Goal: Task Accomplishment & Management: Manage account settings

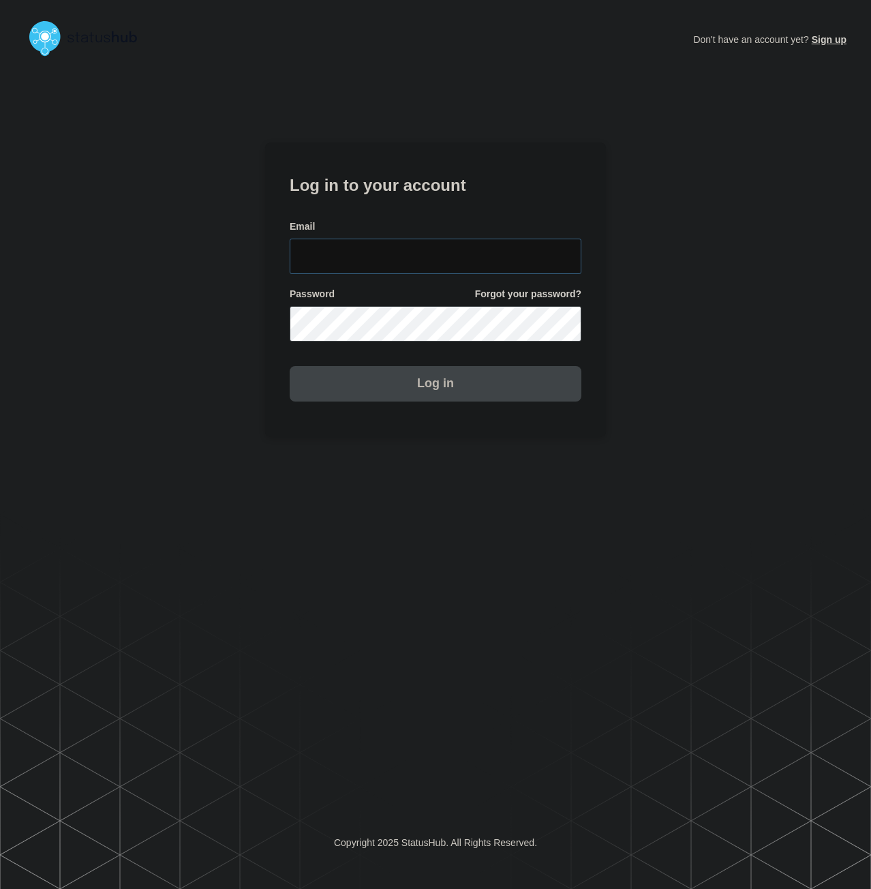
type input "[PERSON_NAME][EMAIL_ADDRESS][PERSON_NAME][DOMAIN_NAME]"
click at [408, 380] on button "Log in" at bounding box center [436, 383] width 292 height 35
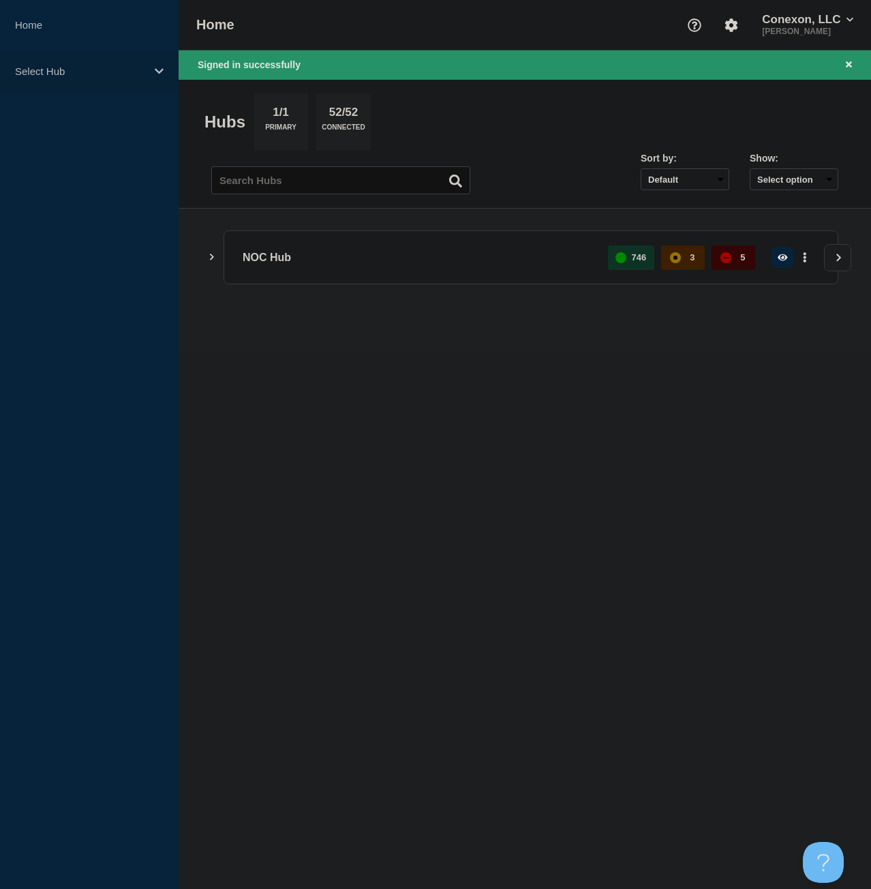
click at [132, 74] on p "Select Hub" at bounding box center [80, 71] width 131 height 12
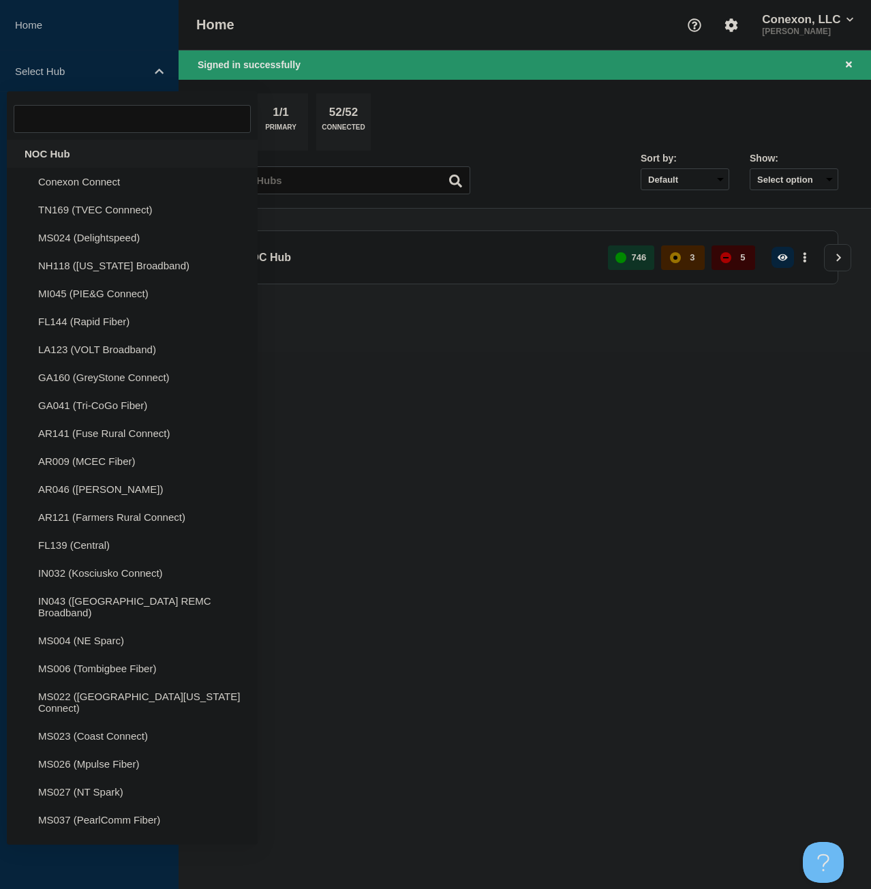
click at [91, 158] on div "NOC Hub" at bounding box center [132, 154] width 251 height 28
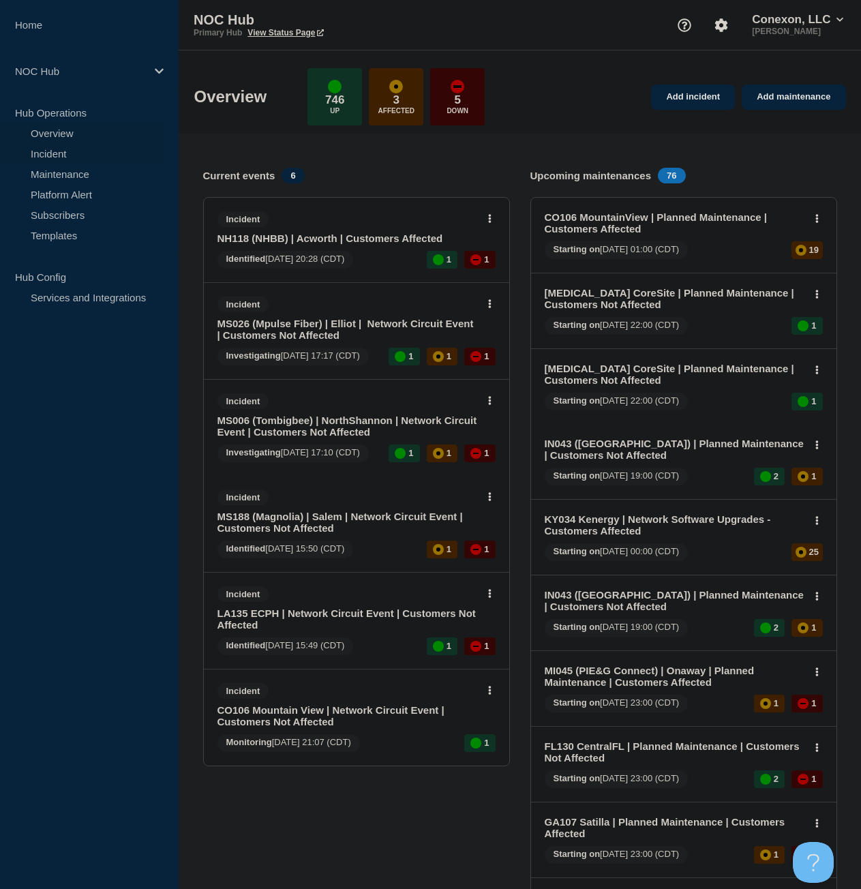
click at [62, 152] on link "Incident" at bounding box center [82, 153] width 165 height 20
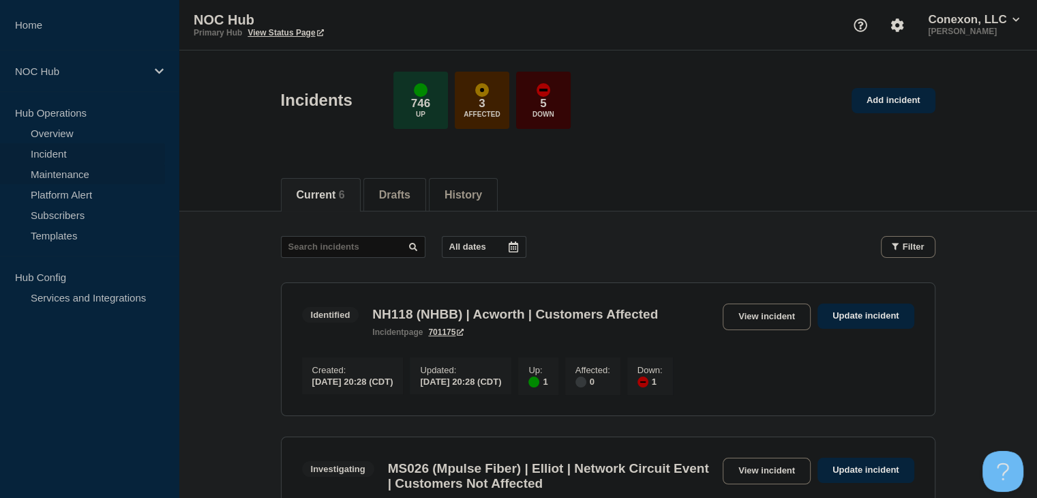
click at [82, 177] on link "Maintenance" at bounding box center [82, 174] width 165 height 20
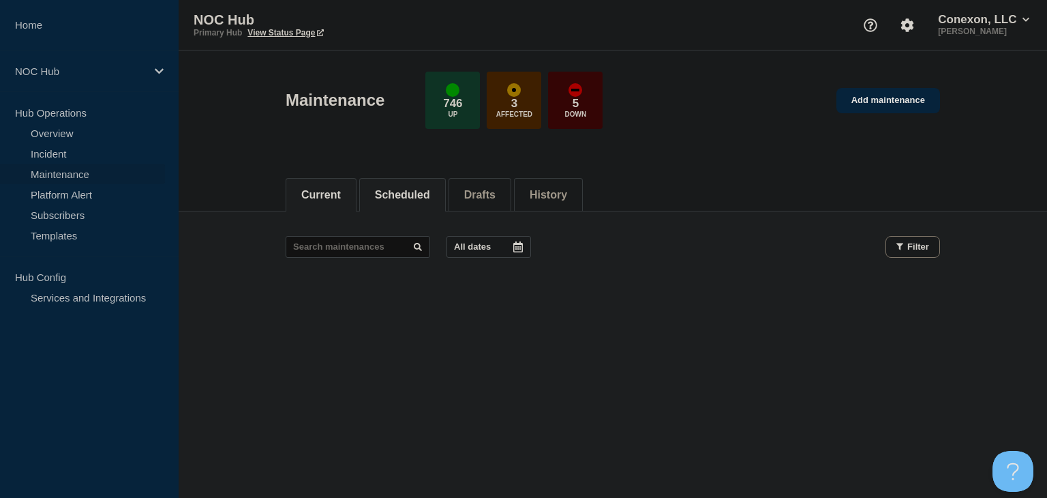
click at [401, 193] on button "Scheduled" at bounding box center [402, 195] width 55 height 12
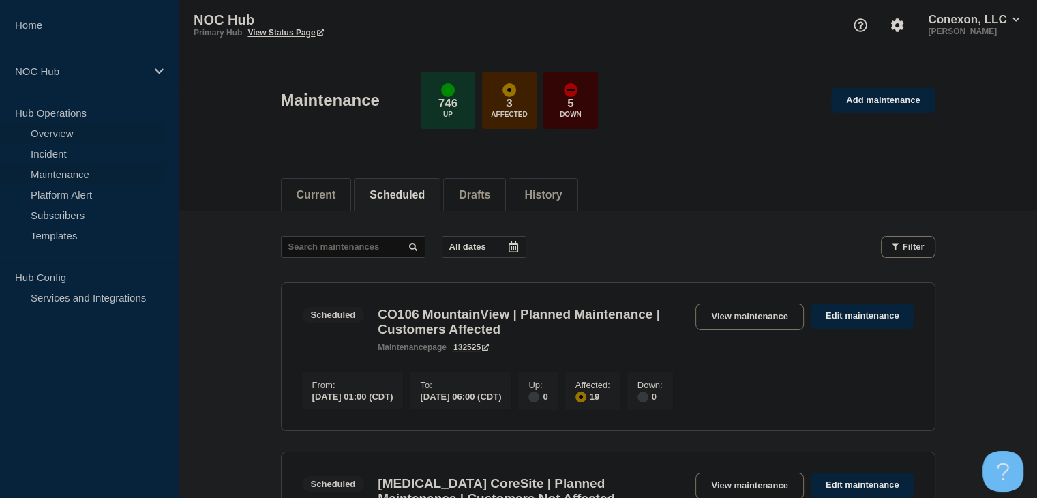
click at [42, 126] on link "Overview" at bounding box center [82, 133] width 165 height 20
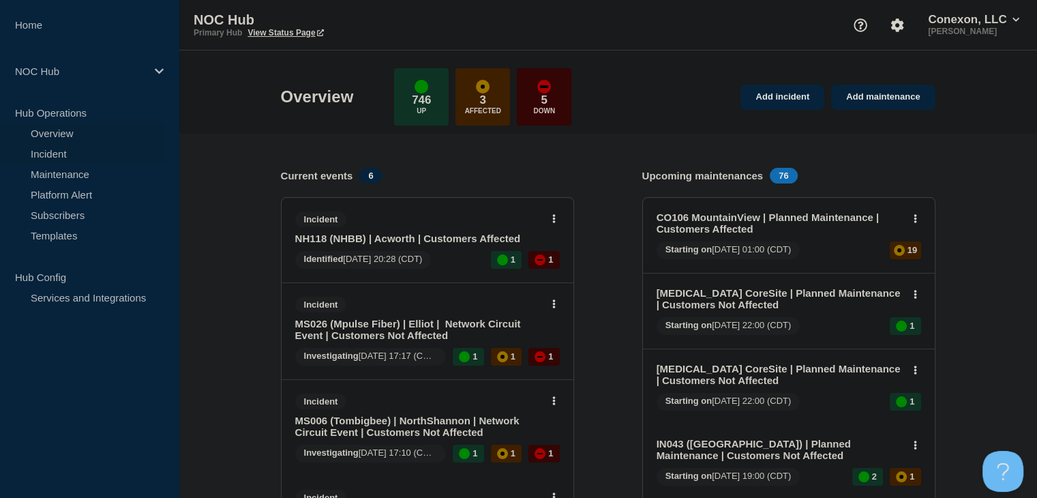
click at [58, 151] on link "Incident" at bounding box center [82, 153] width 165 height 20
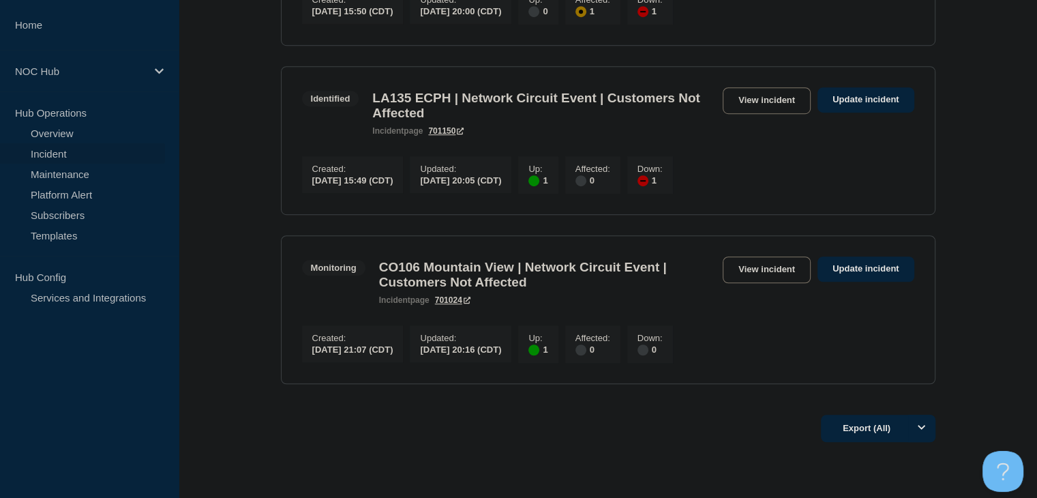
scroll to position [985, 0]
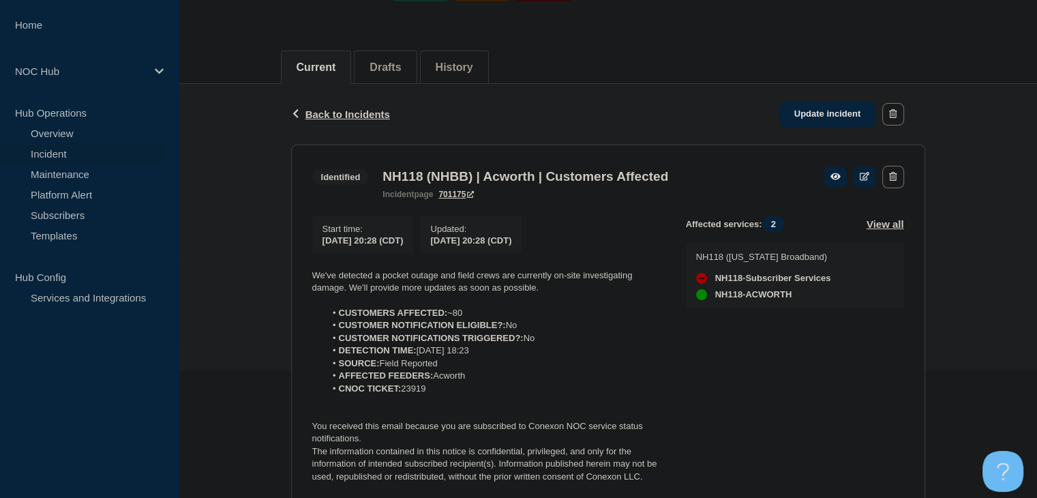
scroll to position [136, 0]
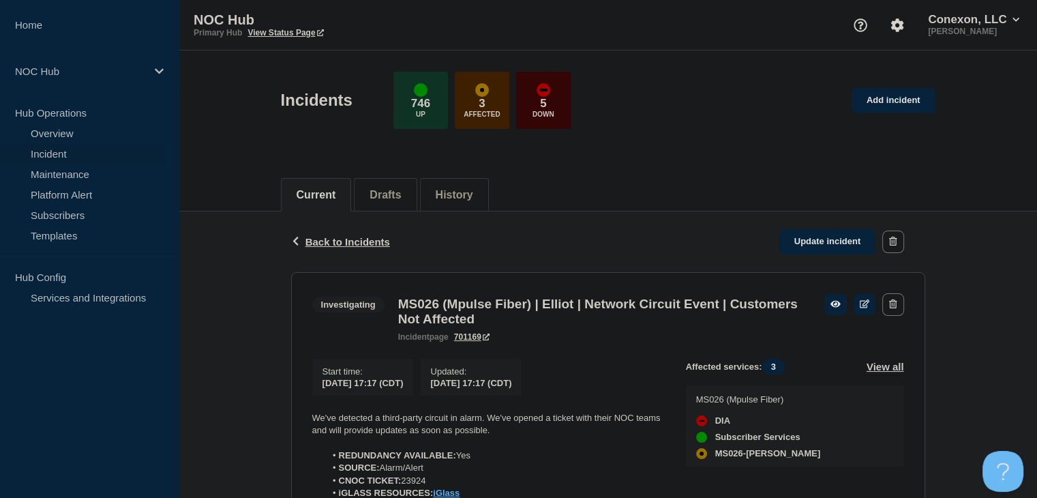
scroll to position [172, 0]
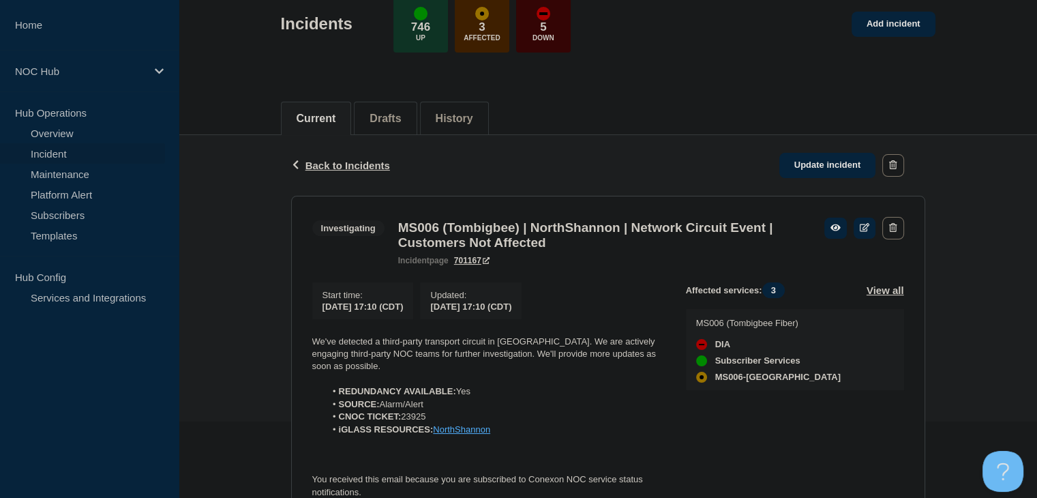
scroll to position [185, 0]
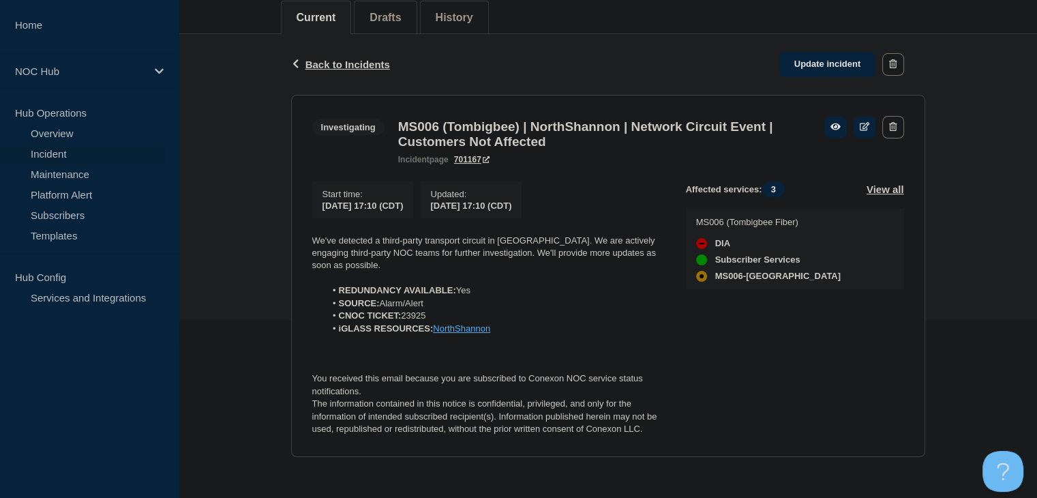
click at [53, 158] on link "Incident" at bounding box center [82, 153] width 165 height 20
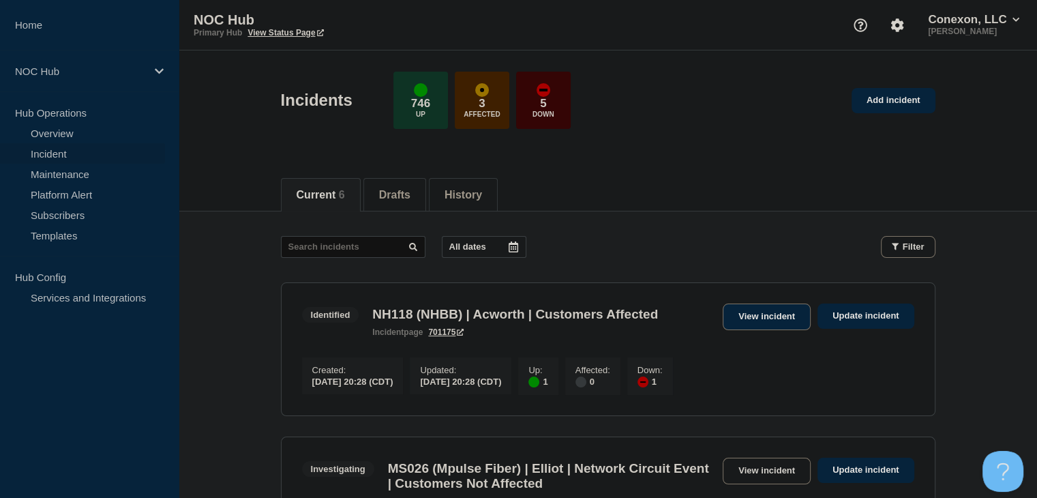
click at [770, 312] on link "View incident" at bounding box center [766, 316] width 88 height 27
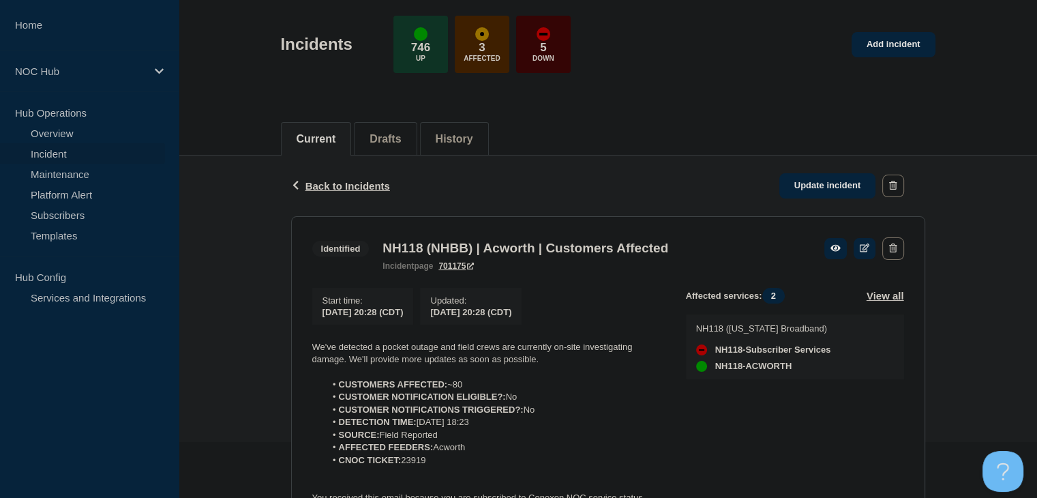
scroll to position [180, 0]
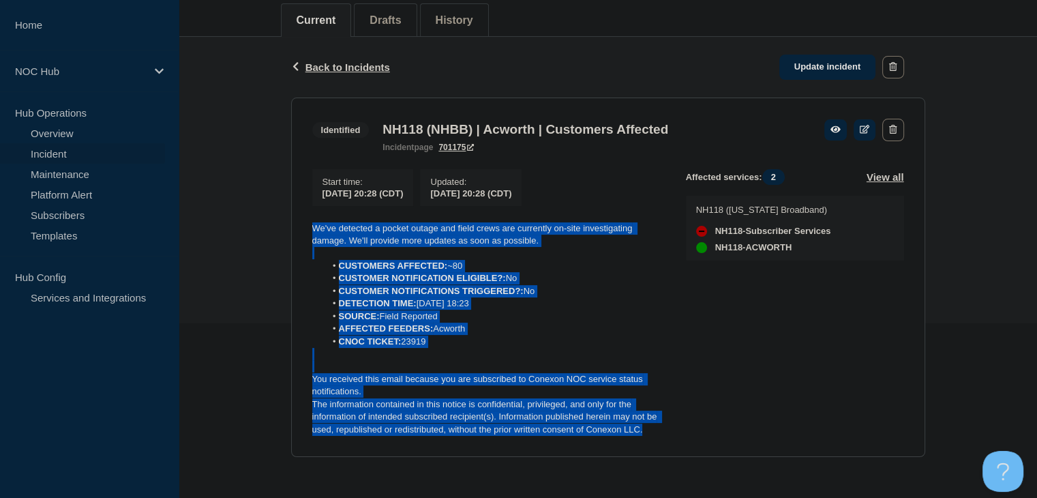
drag, startPoint x: 651, startPoint y: 429, endPoint x: 300, endPoint y: 223, distance: 406.9
click at [300, 223] on section "Identified NH118 (NHBB) | Acworth | Customers Affected incident page 701175 Sta…" at bounding box center [608, 277] width 634 height 360
copy div "We've detected a pocket outage and field crews are currently on-site investigat…"
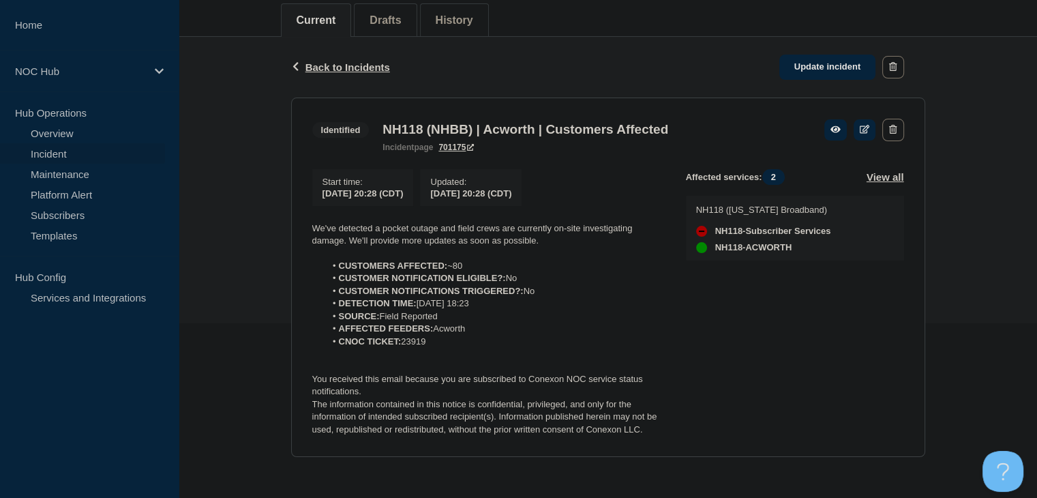
click at [779, 84] on div "Back Back to Incidents Update incident" at bounding box center [608, 67] width 634 height 61
click at [782, 70] on link "Update incident" at bounding box center [827, 67] width 97 height 25
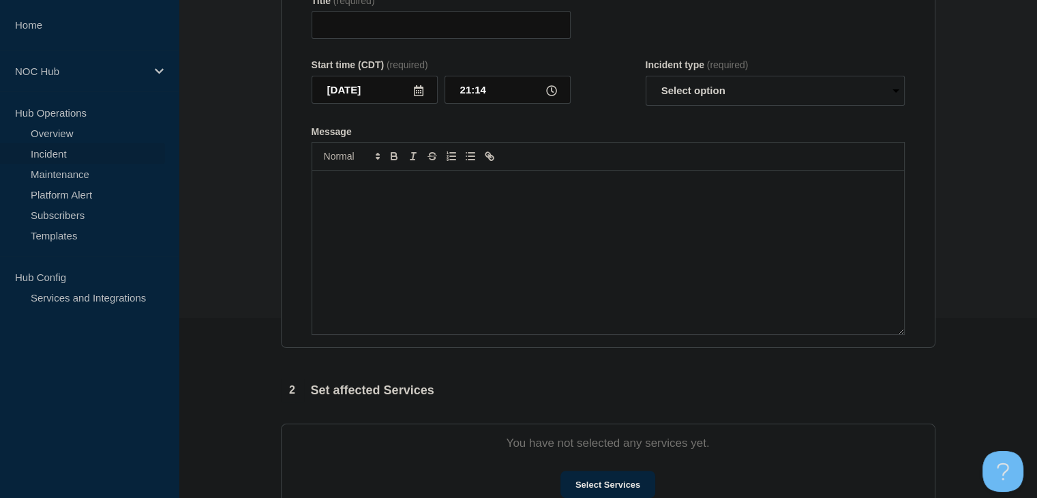
type input "NH118 (NHBB) | Acworth | Customers Affected"
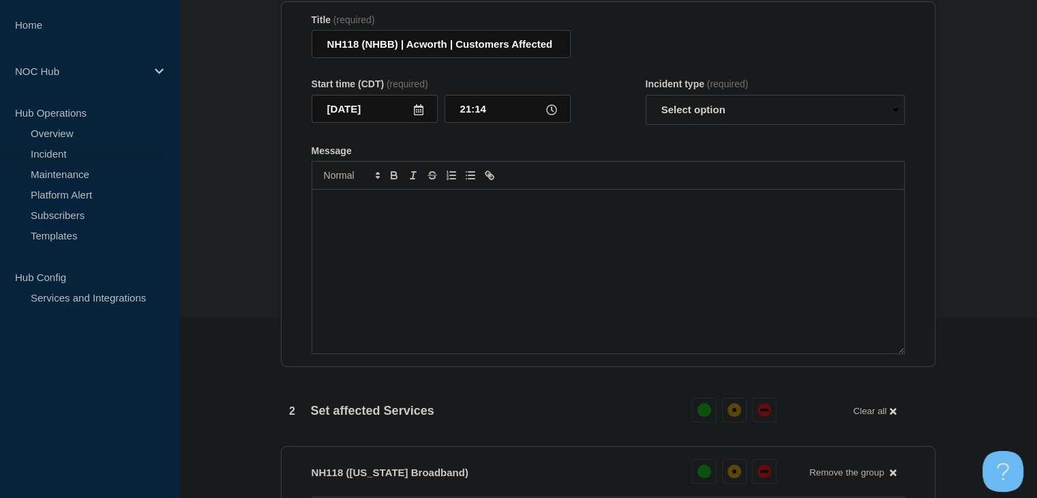
click at [499, 254] on div "Message" at bounding box center [608, 271] width 592 height 164
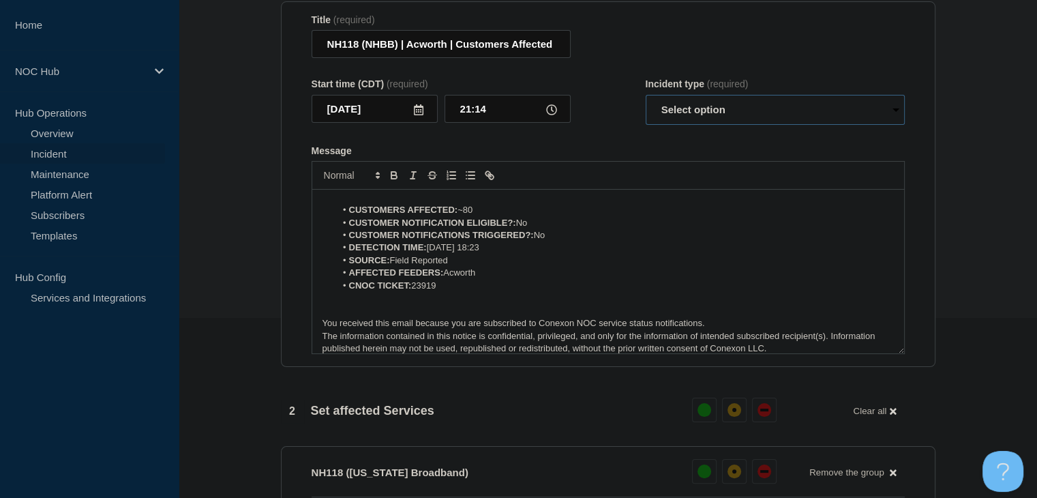
click at [689, 104] on select "Select option Investigating Identified Monitoring Resolved" at bounding box center [774, 110] width 259 height 30
select select "resolved"
click at [645, 103] on select "Select option Investigating Identified Monitoring Resolved" at bounding box center [774, 110] width 259 height 30
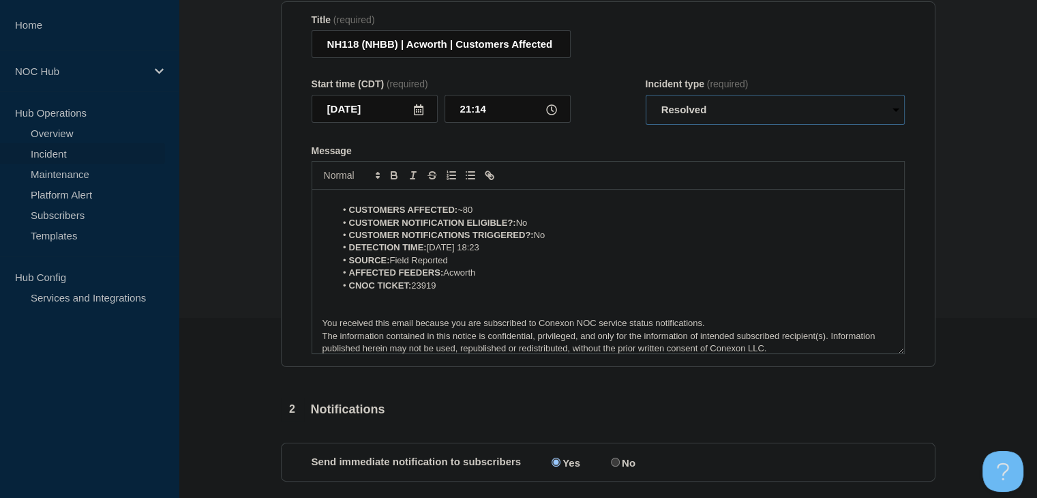
scroll to position [0, 0]
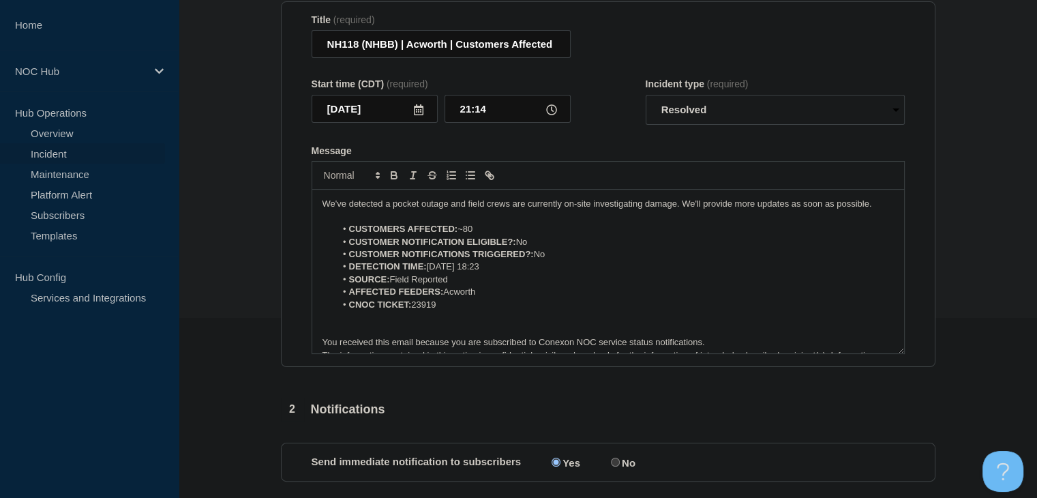
click at [386, 210] on p "We've detected a pocket outage and field crews are currently on-site investigat…" at bounding box center [607, 204] width 571 height 12
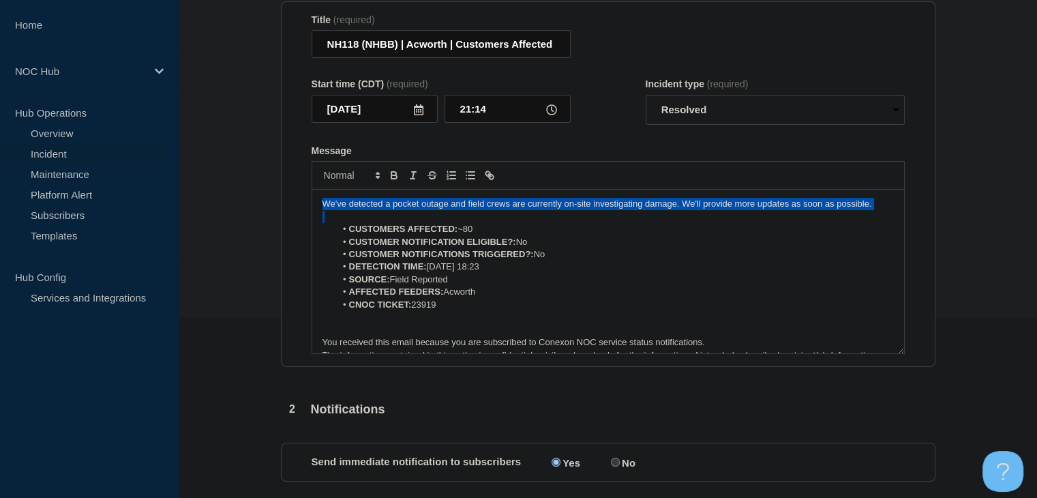
click at [386, 210] on p "We've detected a pocket outage and field crews are currently on-site investigat…" at bounding box center [607, 204] width 571 height 12
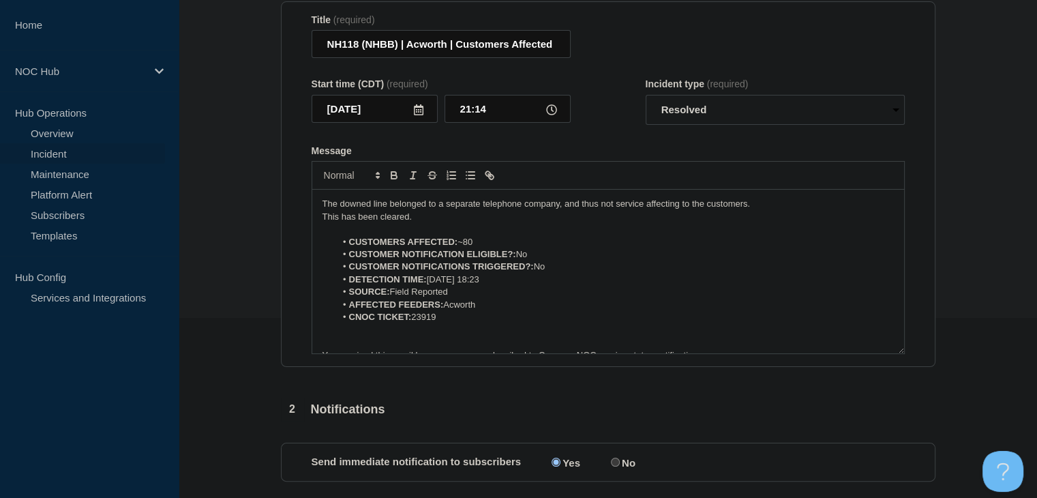
click at [369, 223] on p "This has been cleared." at bounding box center [607, 217] width 571 height 12
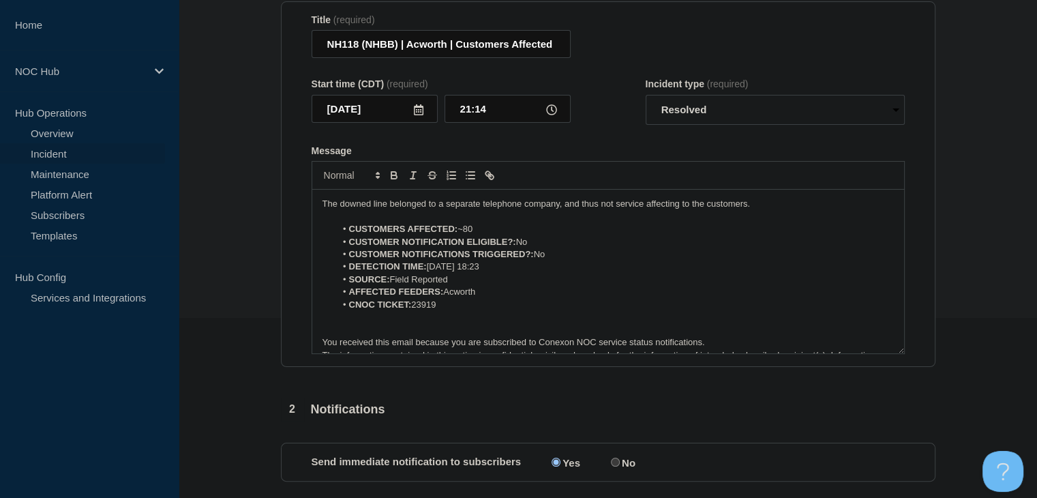
scroll to position [398, 0]
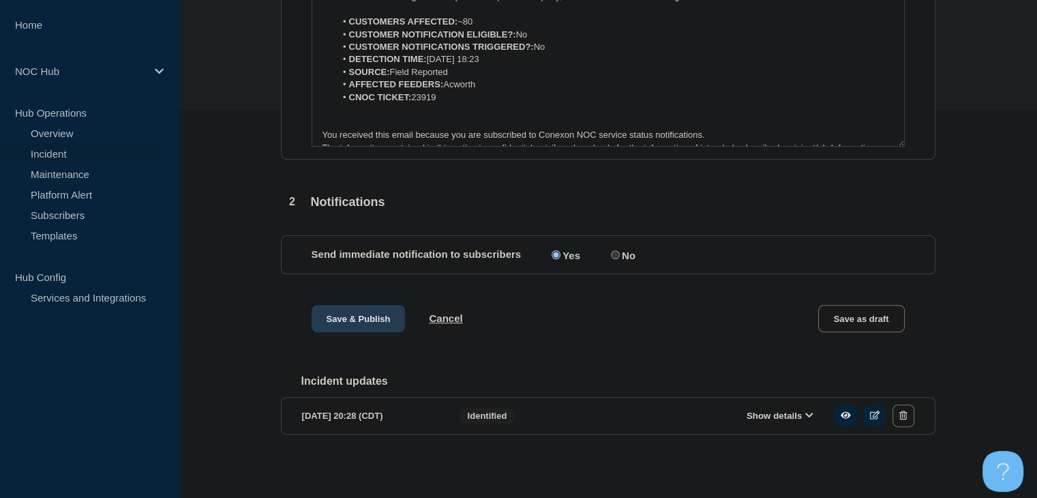
click at [377, 317] on button "Save & Publish" at bounding box center [358, 318] width 94 height 27
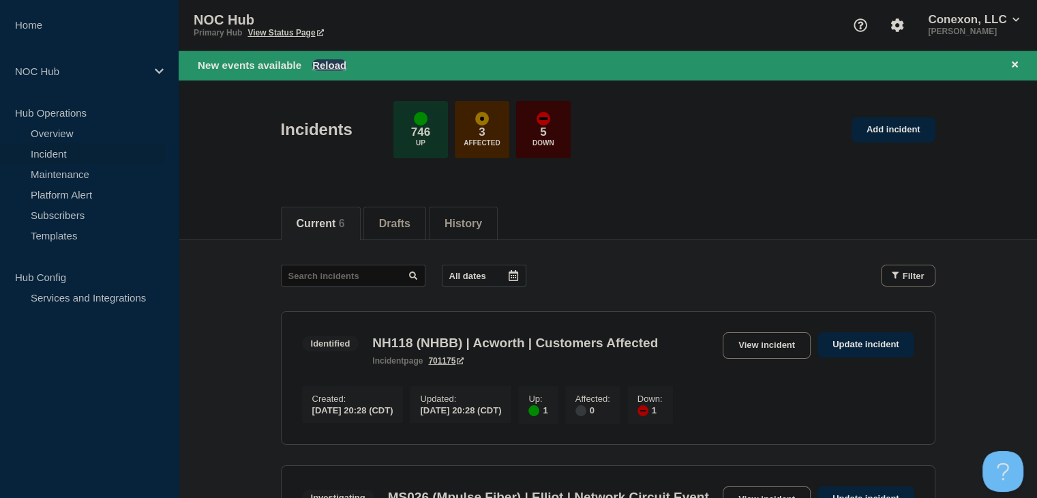
click at [324, 65] on button "Reload" at bounding box center [329, 65] width 34 height 12
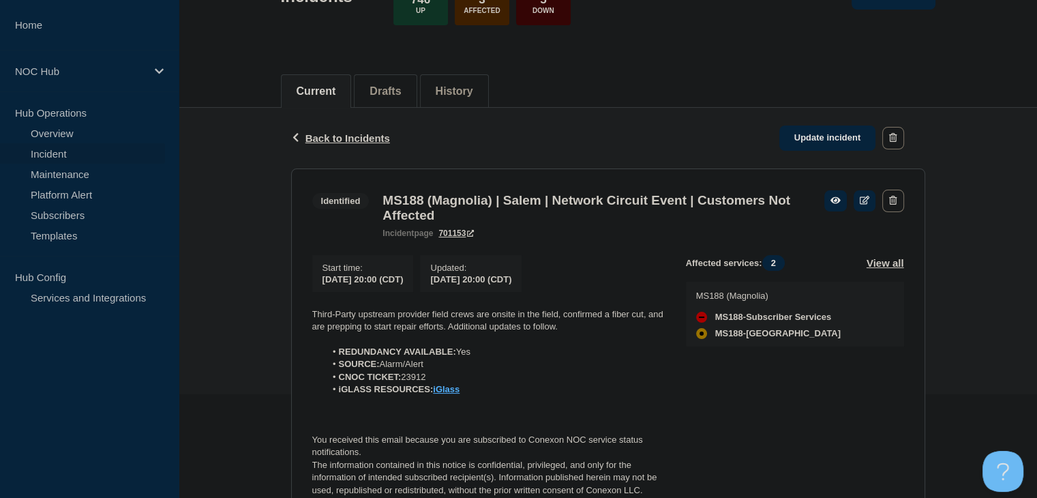
scroll to position [204, 0]
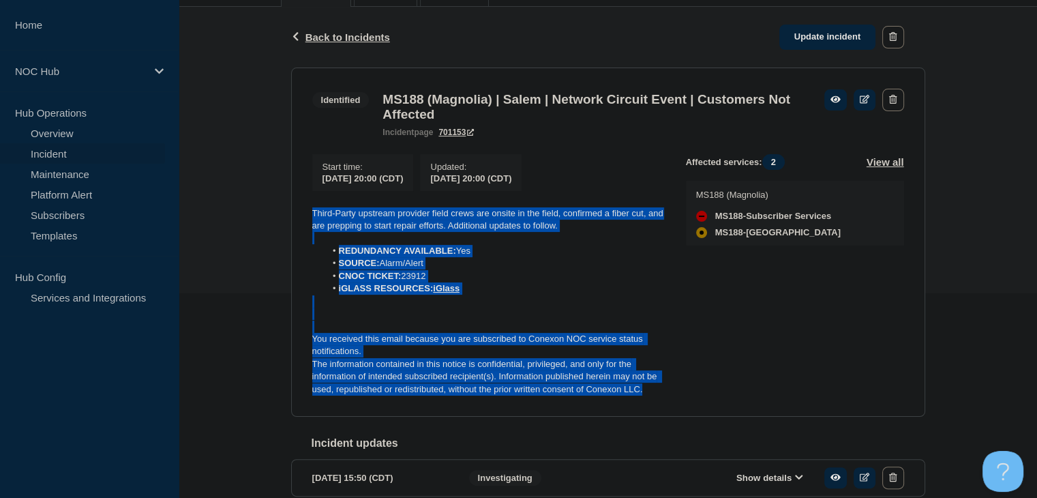
drag, startPoint x: 648, startPoint y: 395, endPoint x: 309, endPoint y: 219, distance: 381.7
click at [310, 219] on section "Identified MS188 (Magnolia) | [GEOGRAPHIC_DATA] | Network Circuit Event | Custo…" at bounding box center [608, 242] width 634 height 350
copy div "Third-Party upstream provider field crews are onsite in the field, confirmed a …"
click at [815, 44] on link "Update incident" at bounding box center [827, 37] width 97 height 25
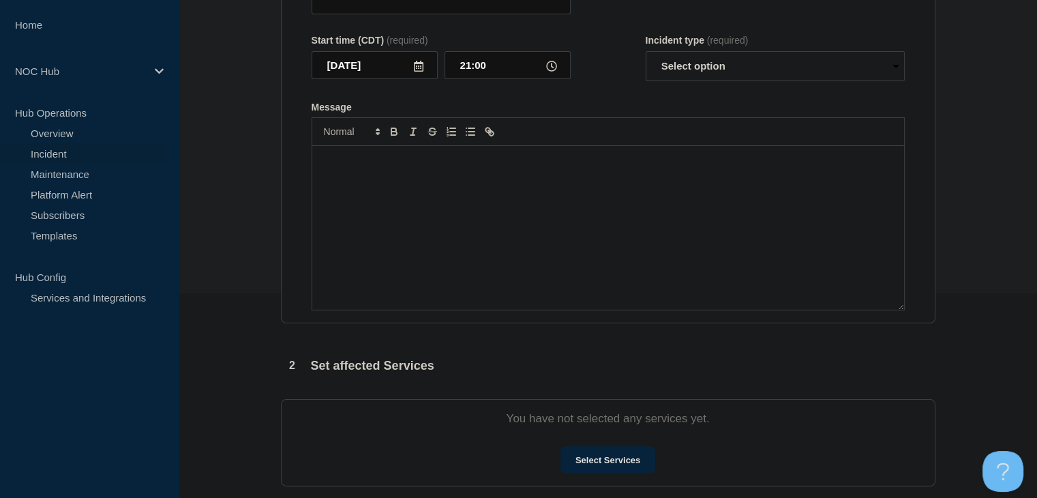
type input "MS188 (Magnolia) | Salem | Network Circuit Event | Customers Not Affected"
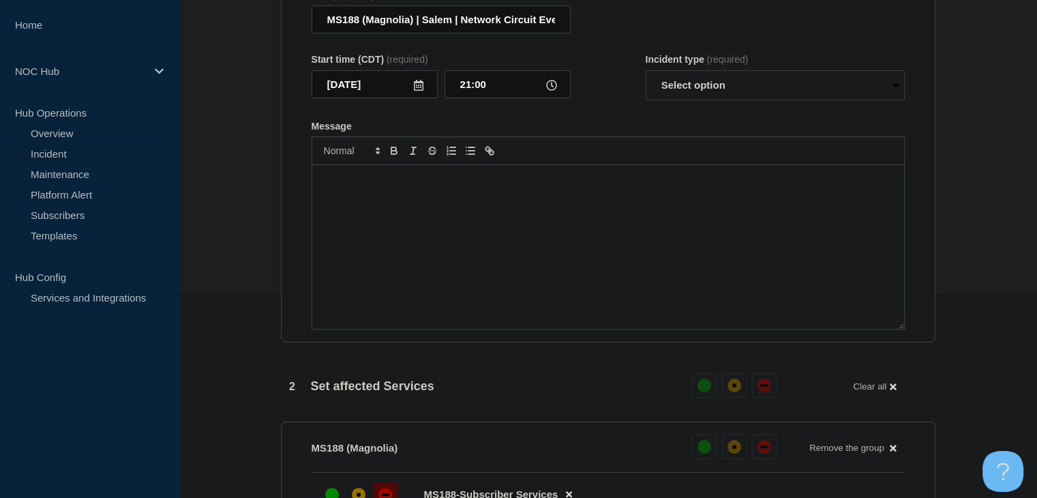
click at [444, 254] on div "Message" at bounding box center [608, 247] width 592 height 164
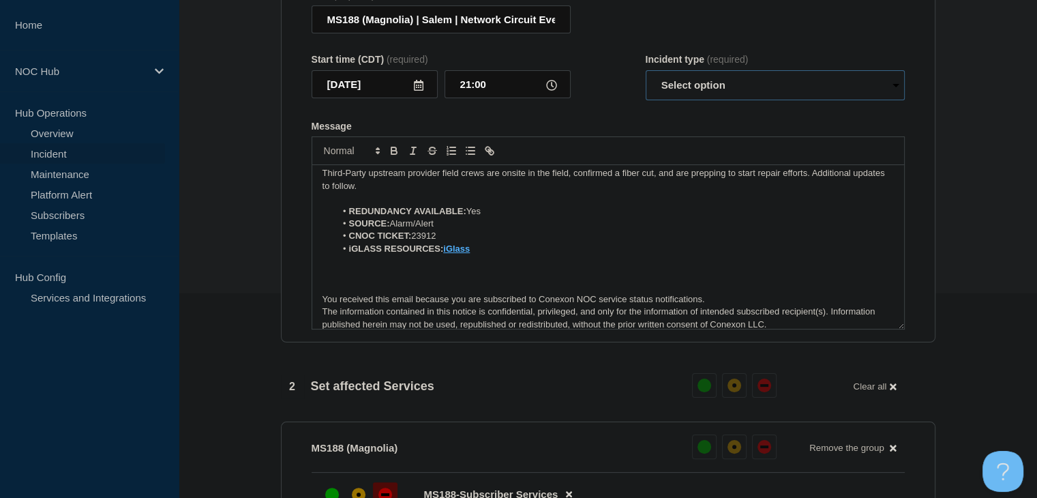
click at [679, 93] on select "Select option Investigating Identified Monitoring Resolved" at bounding box center [774, 85] width 259 height 30
select select "monitoring"
click at [645, 78] on select "Select option Investigating Identified Monitoring Resolved" at bounding box center [774, 85] width 259 height 30
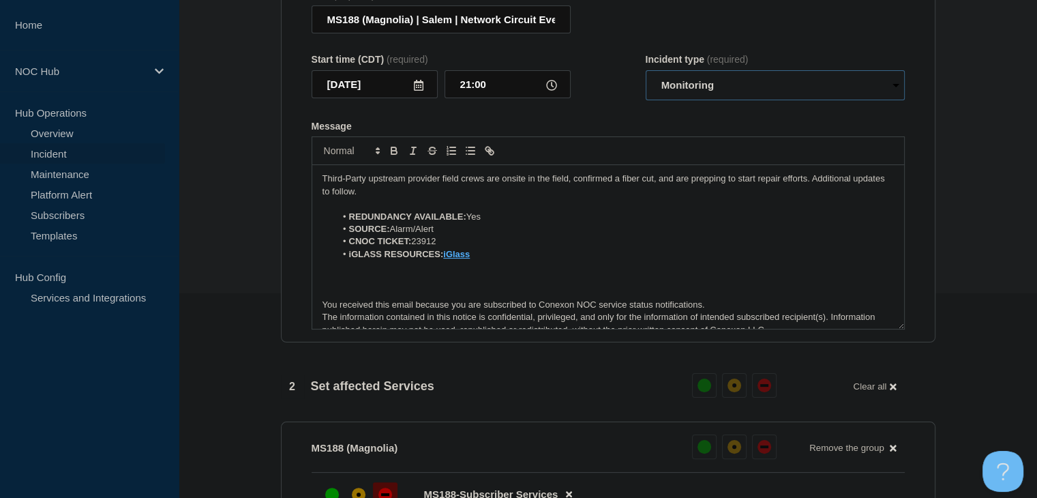
scroll to position [0, 0]
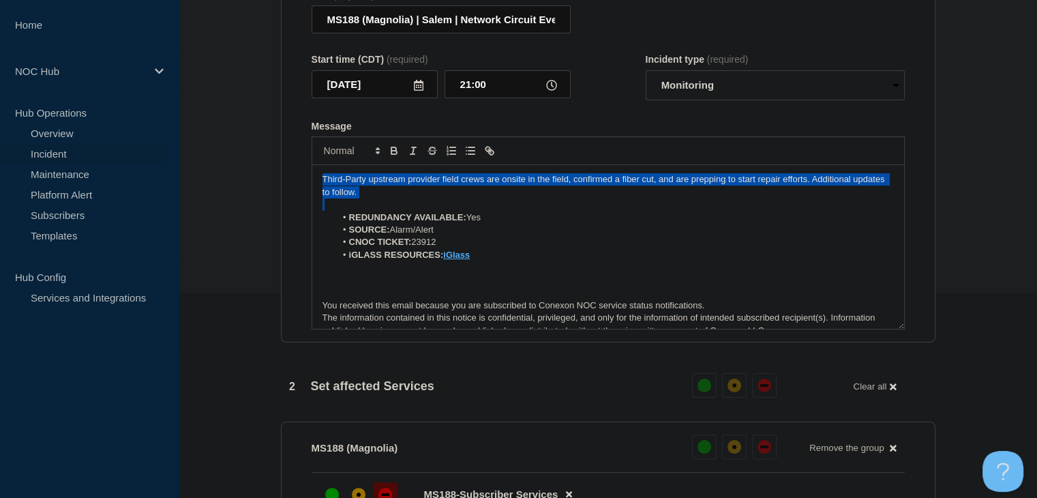
drag, startPoint x: 404, startPoint y: 209, endPoint x: 266, endPoint y: 175, distance: 142.5
click at [266, 175] on section "1 Provide details Title (required) MS188 (Magnolia) | Salem | Network Circuit E…" at bounding box center [608, 457] width 858 height 1050
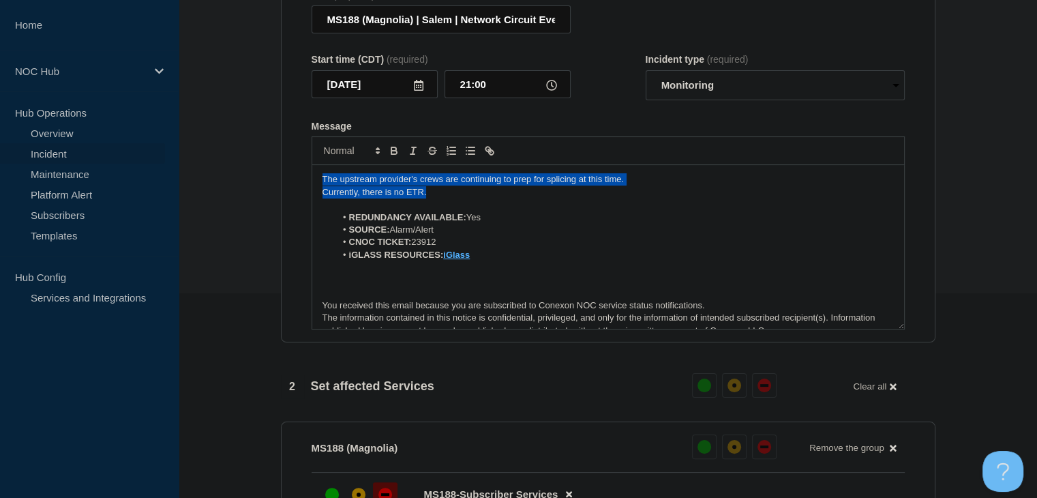
drag, startPoint x: 431, startPoint y: 201, endPoint x: 307, endPoint y: 189, distance: 124.7
click at [302, 189] on section "Title (required) MS188 (Magnolia) | Salem | Network Circuit Event | Customers N…" at bounding box center [608, 160] width 654 height 366
copy div "The upstream provider's crews are continuing to prep for splicing at this time.…"
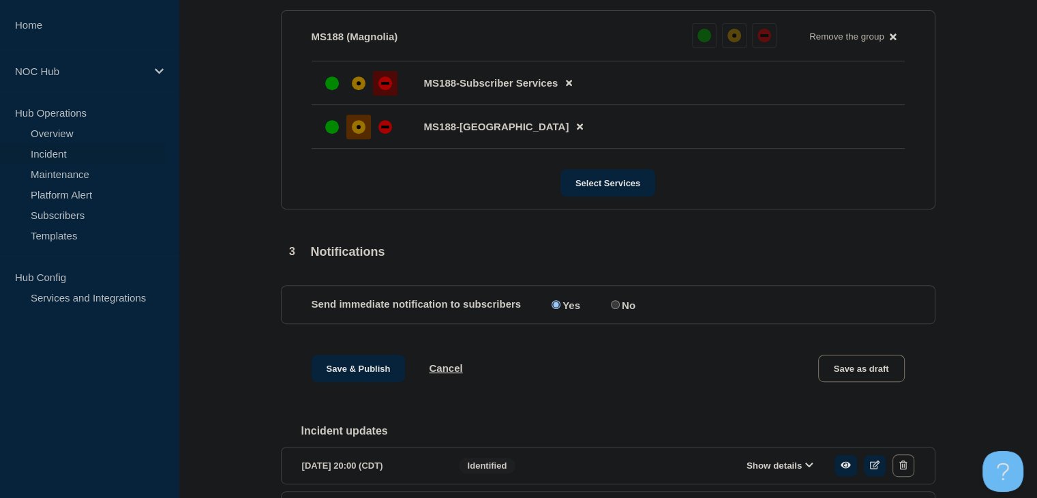
scroll to position [682, 0]
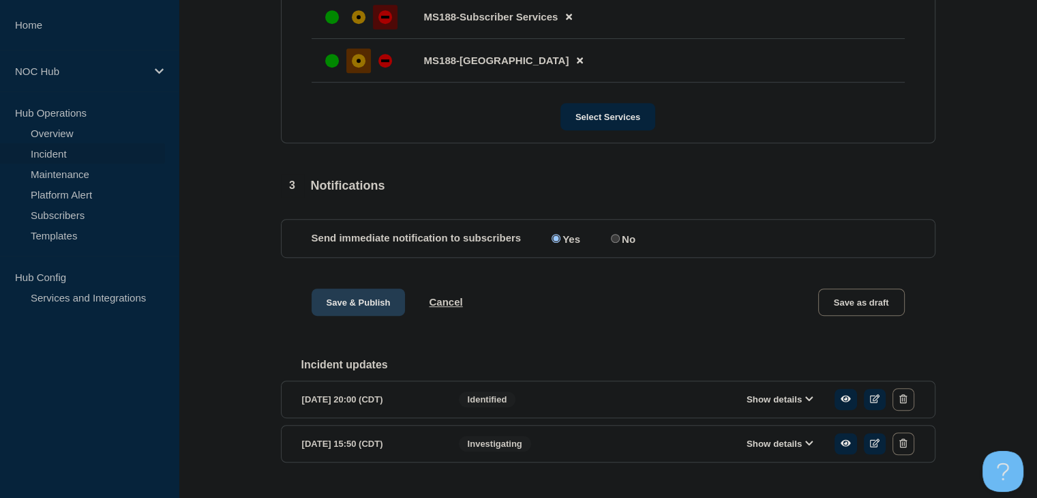
click at [355, 316] on button "Save & Publish" at bounding box center [358, 301] width 94 height 27
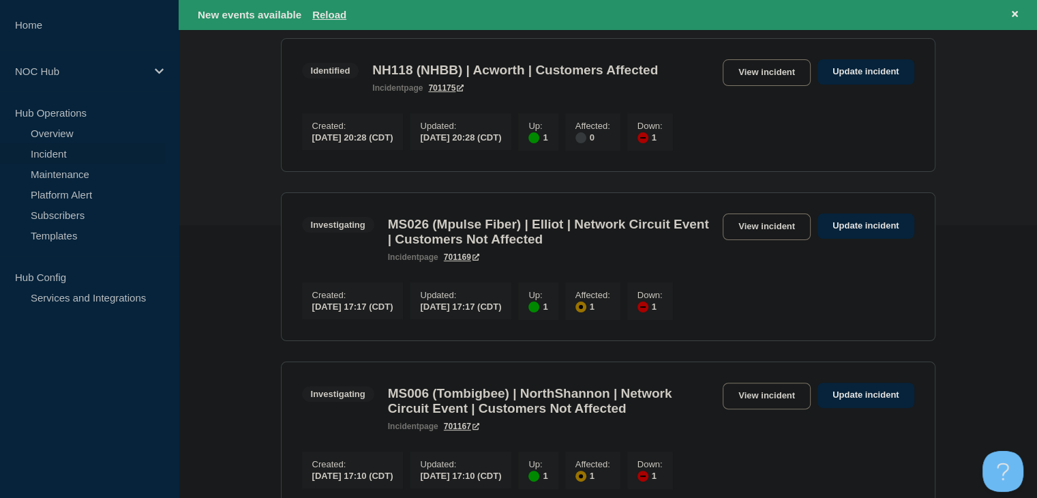
scroll to position [136, 0]
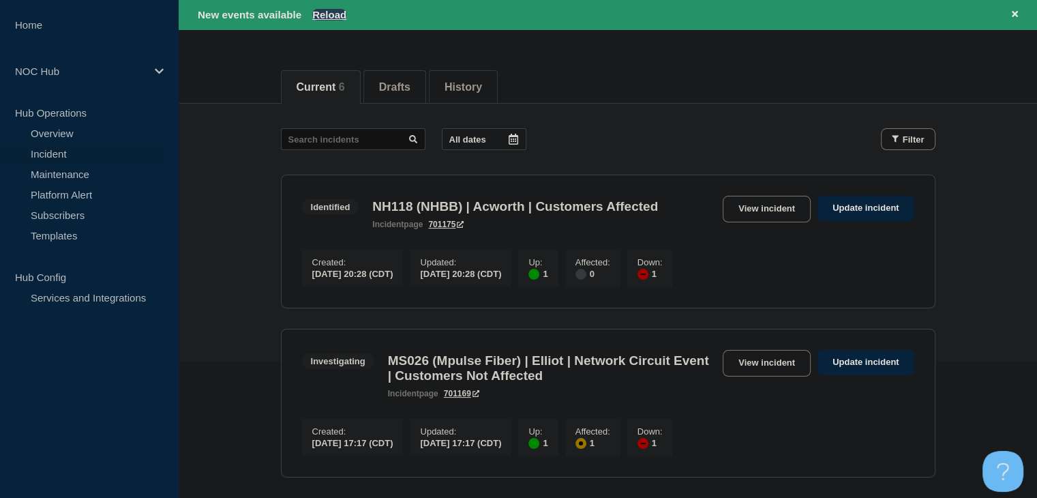
click at [325, 13] on button "Reload" at bounding box center [329, 15] width 34 height 12
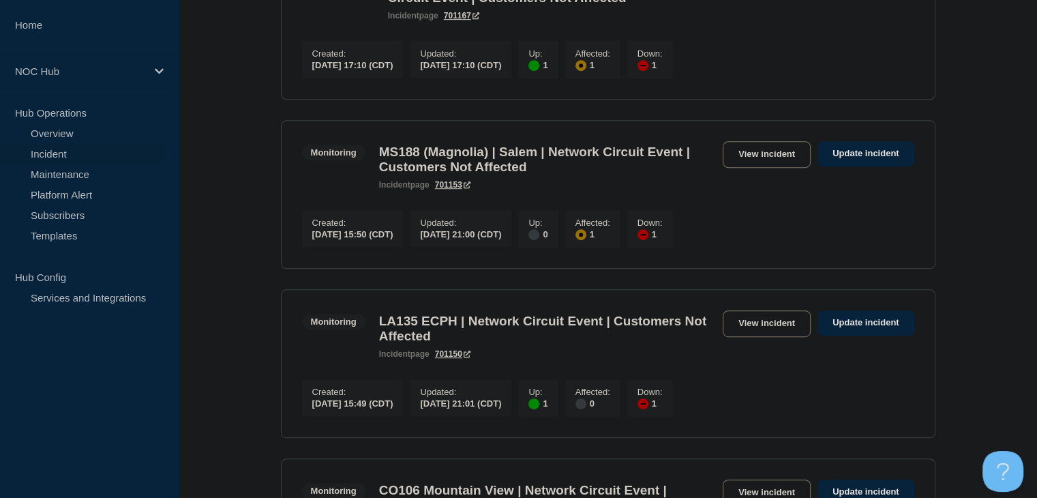
scroll to position [789, 0]
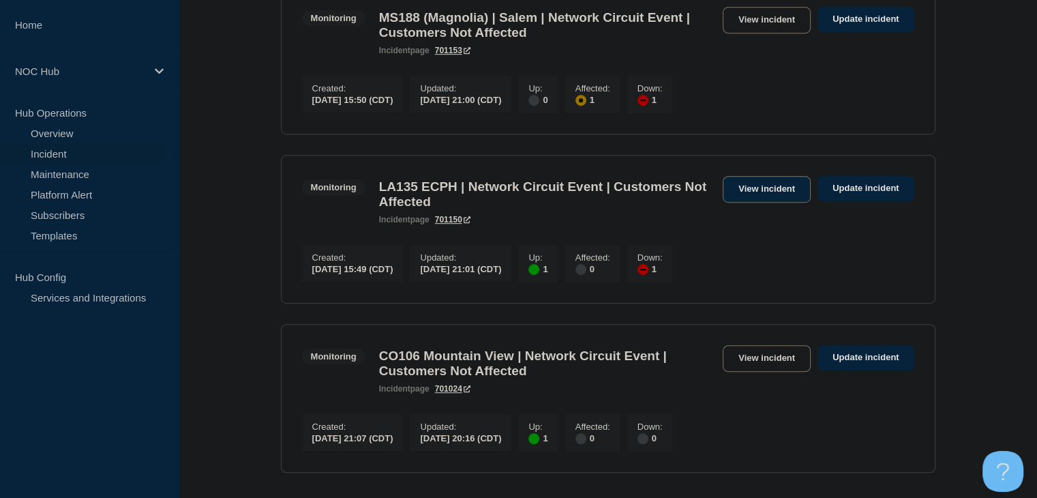
click at [759, 202] on link "View incident" at bounding box center [766, 189] width 88 height 27
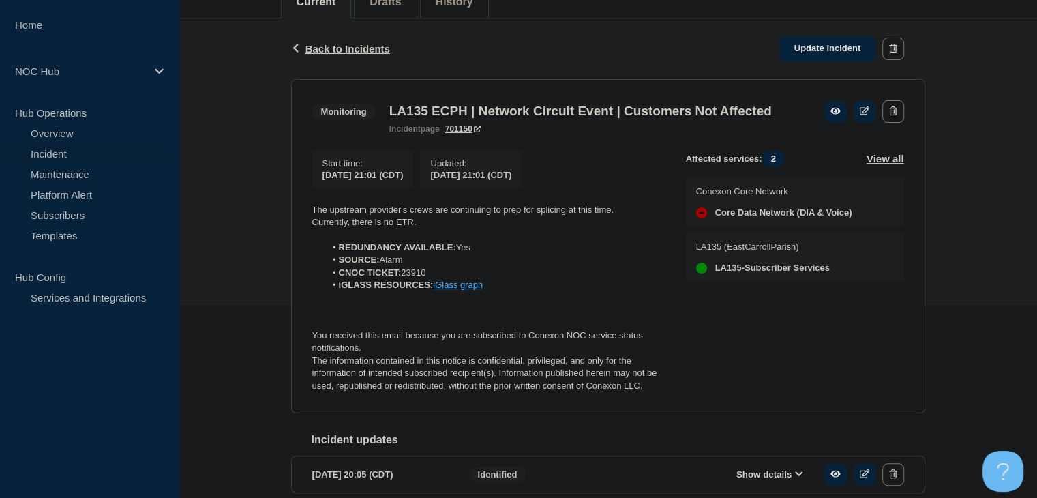
scroll to position [273, 0]
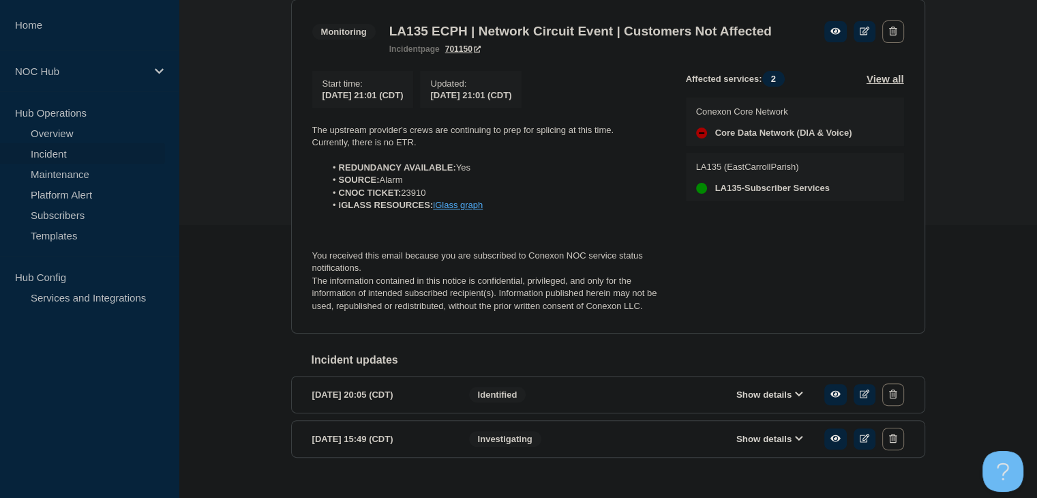
click at [423, 136] on p "The upstream provider's crews are continuing to prep for splicing at this time." at bounding box center [488, 130] width 352 height 12
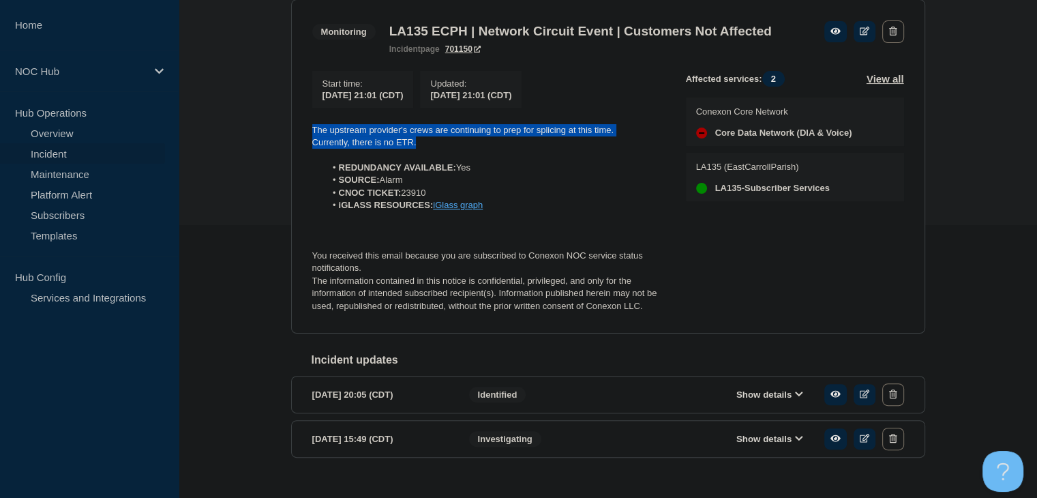
drag, startPoint x: 423, startPoint y: 162, endPoint x: 276, endPoint y: 151, distance: 147.6
click at [276, 151] on div "Back Back to Incidents Update incident Monitoring LA135 ECPH | Network Circuit …" at bounding box center [608, 220] width 858 height 562
copy div "The upstream provider's crews are continuing to prep for splicing at this time.…"
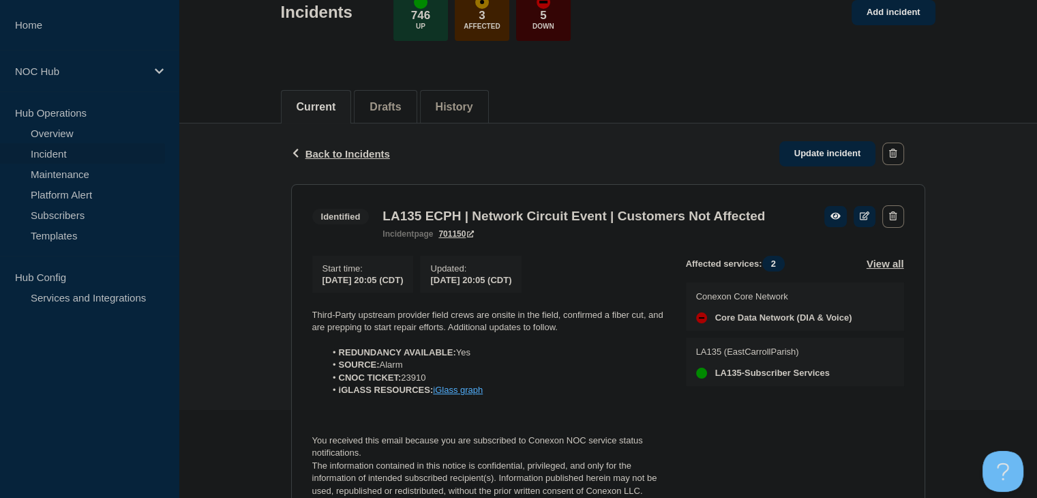
scroll to position [204, 0]
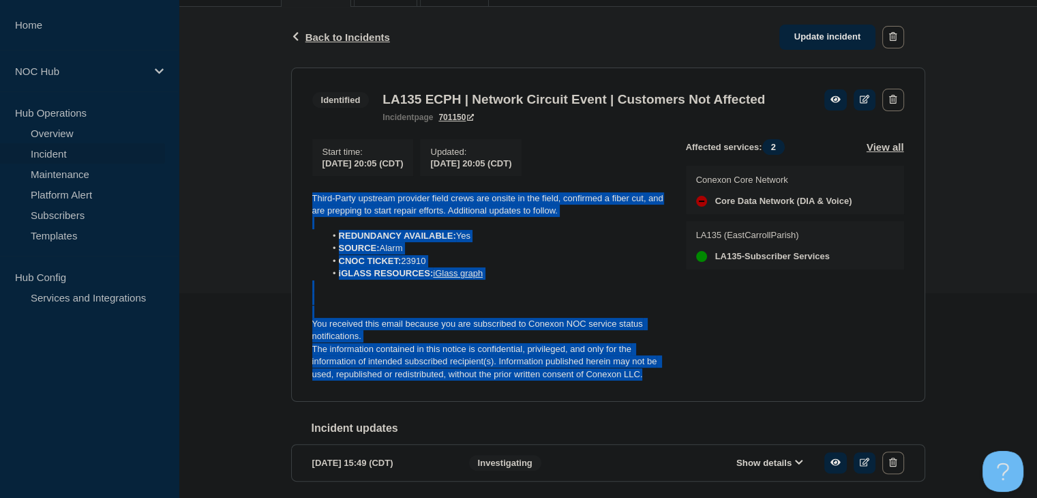
drag, startPoint x: 649, startPoint y: 402, endPoint x: 280, endPoint y: 213, distance: 414.6
click at [281, 213] on div "Back Back to Incidents Update incident Identified LA135 ECPH | Network Circuit …" at bounding box center [608, 265] width 654 height 517
copy div "Third-Party upstream provider field crews are onsite in the field, confirmed a …"
click at [812, 39] on link "Update incident" at bounding box center [827, 37] width 97 height 25
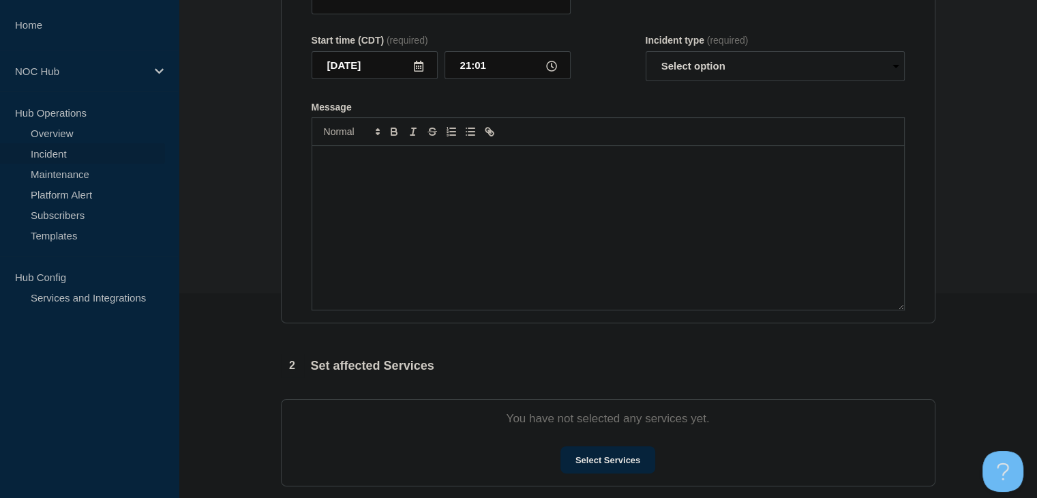
type input "LA135 ECPH | Network Circuit Event | Customers Not Affected"
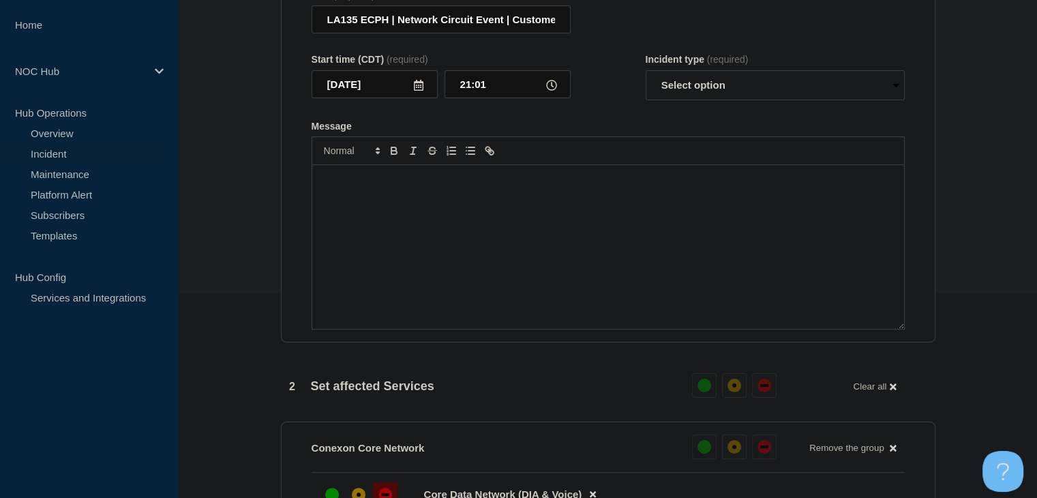
click at [533, 275] on div "Message" at bounding box center [608, 247] width 592 height 164
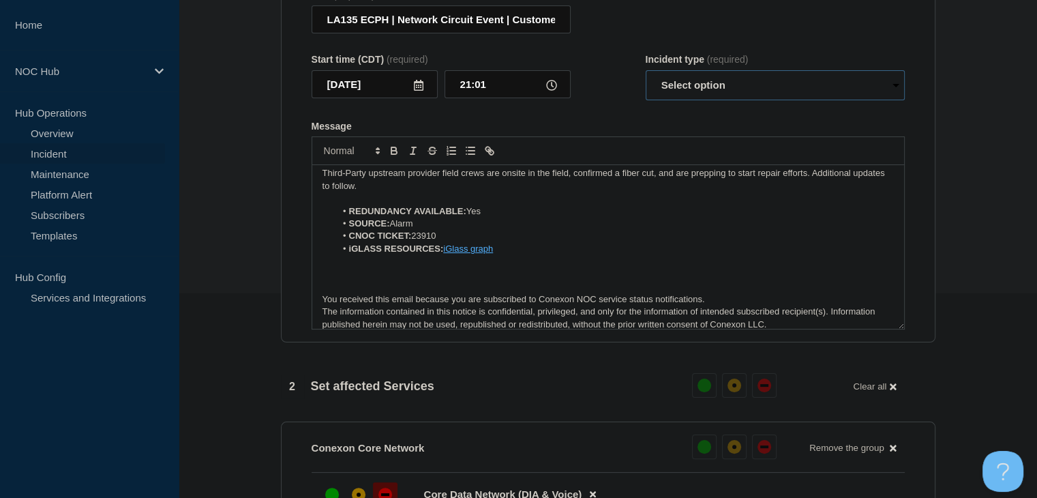
click at [720, 95] on select "Select option Investigating Identified Monitoring Resolved" at bounding box center [774, 85] width 259 height 30
select select "monitoring"
click at [645, 78] on select "Select option Investigating Identified Monitoring Resolved" at bounding box center [774, 85] width 259 height 30
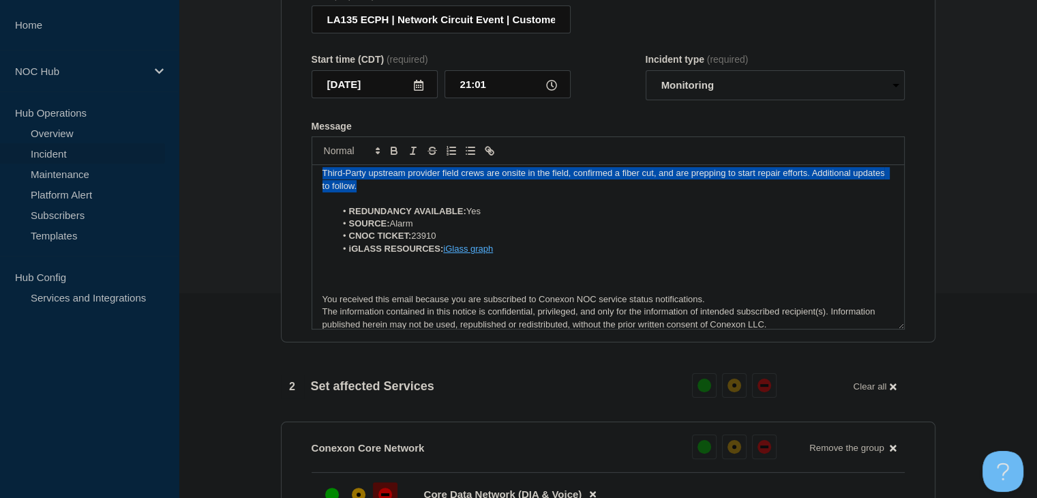
scroll to position [0, 0]
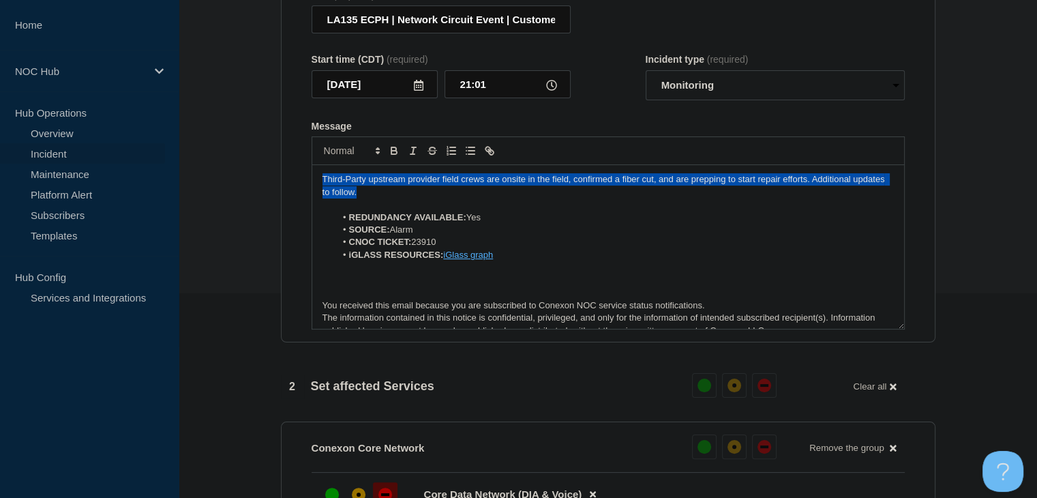
drag, startPoint x: 400, startPoint y: 192, endPoint x: 253, endPoint y: 177, distance: 147.9
click at [253, 177] on section "1 Provide details Title (required) LA135 ECPH | Network Circuit Event | Custome…" at bounding box center [608, 486] width 858 height 1109
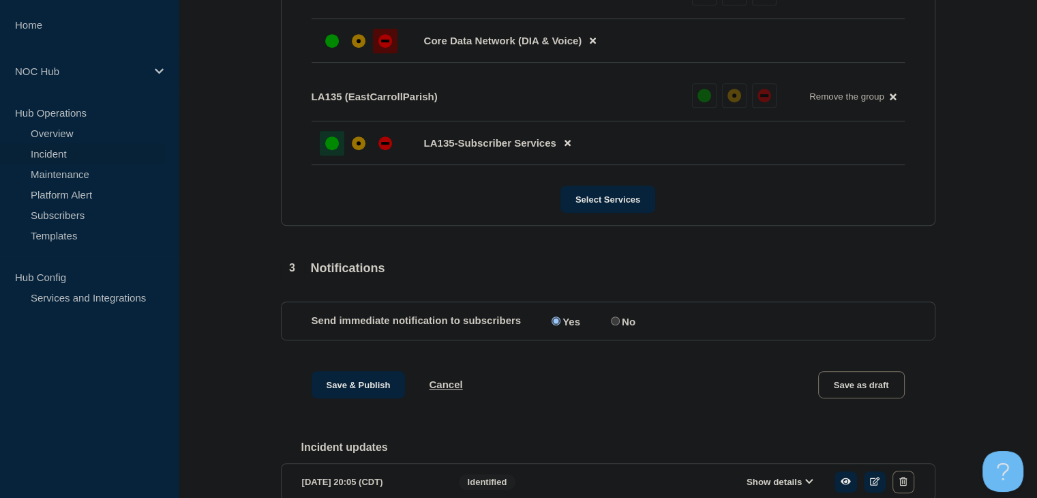
scroll to position [682, 0]
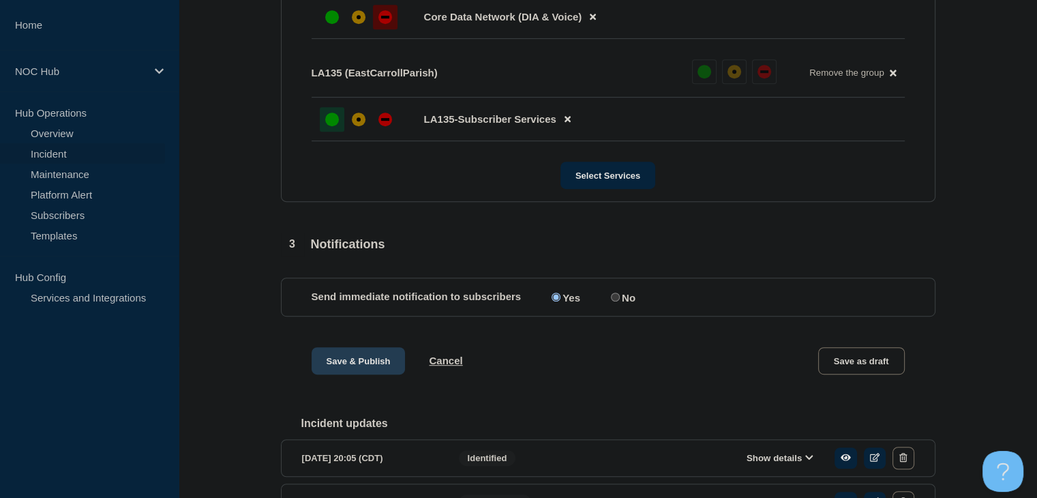
click at [332, 369] on button "Save & Publish" at bounding box center [358, 360] width 94 height 27
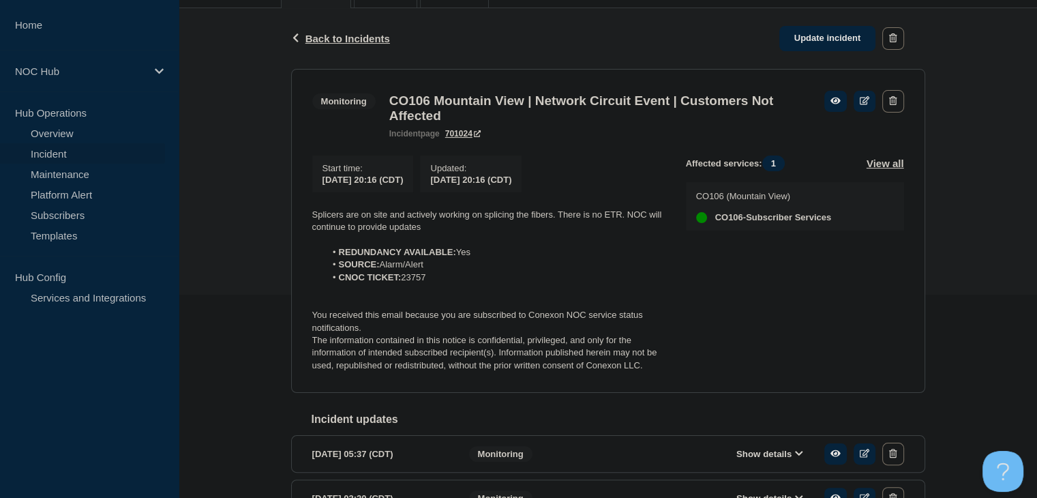
scroll to position [204, 0]
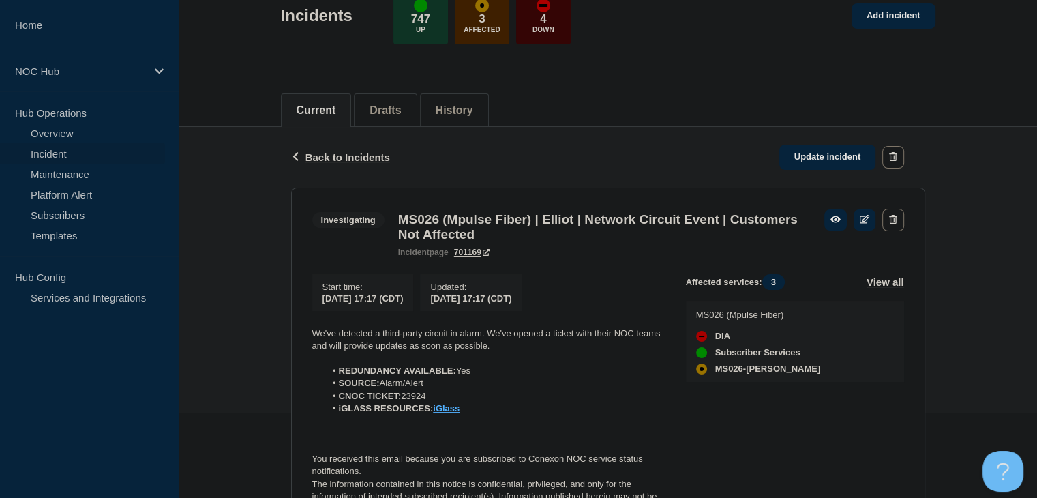
scroll to position [172, 0]
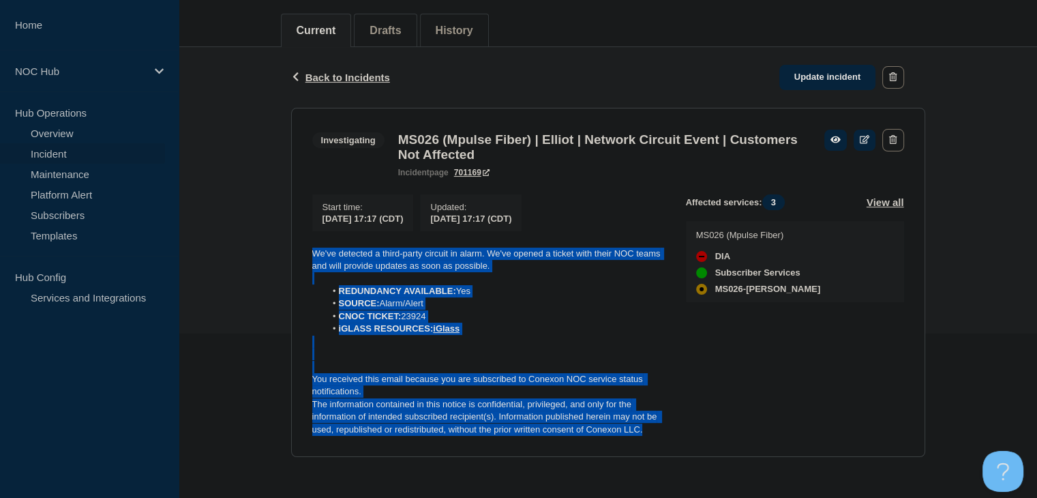
drag, startPoint x: 654, startPoint y: 436, endPoint x: 281, endPoint y: 241, distance: 420.1
click at [281, 241] on div "Back Back to Incidents Update incident Investigating MS026 (Mpulse Fiber) | Ell…" at bounding box center [608, 262] width 654 height 431
copy div "We've detected a third-party circuit in alarm. We've opened a ticket with their…"
click at [862, 65] on link "Update incident" at bounding box center [827, 77] width 97 height 25
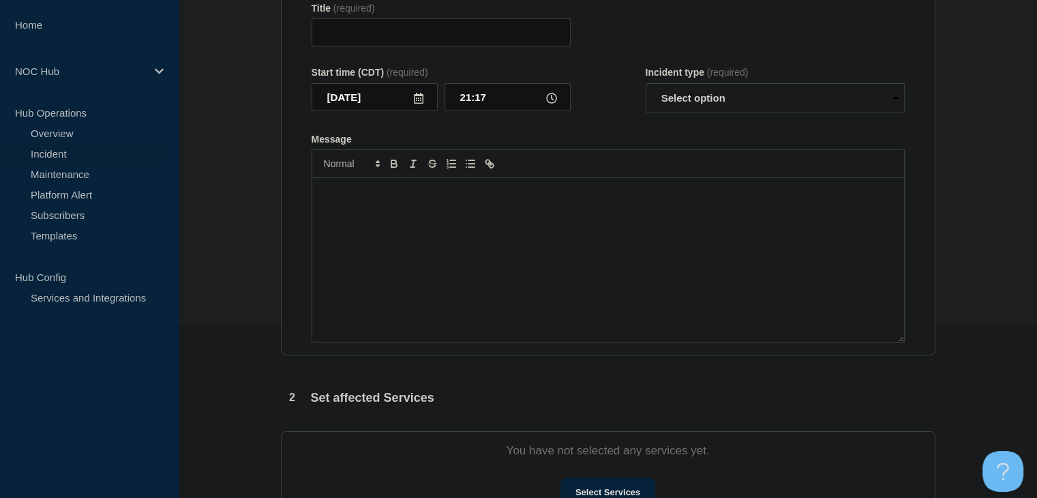
type input "MS026 (Mpulse Fiber) | Elliot | Network Circuit Event | Customers Not Affected"
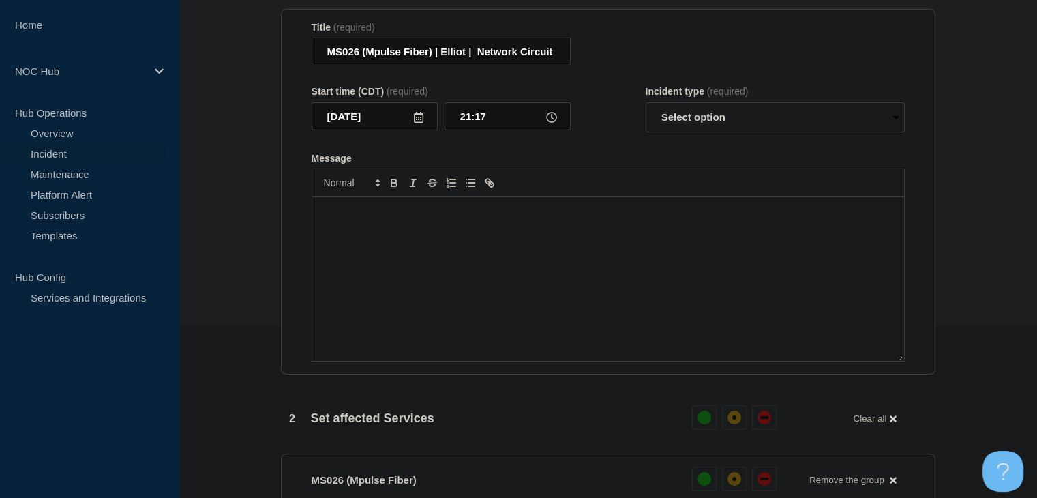
click at [553, 284] on div "Message" at bounding box center [608, 279] width 592 height 164
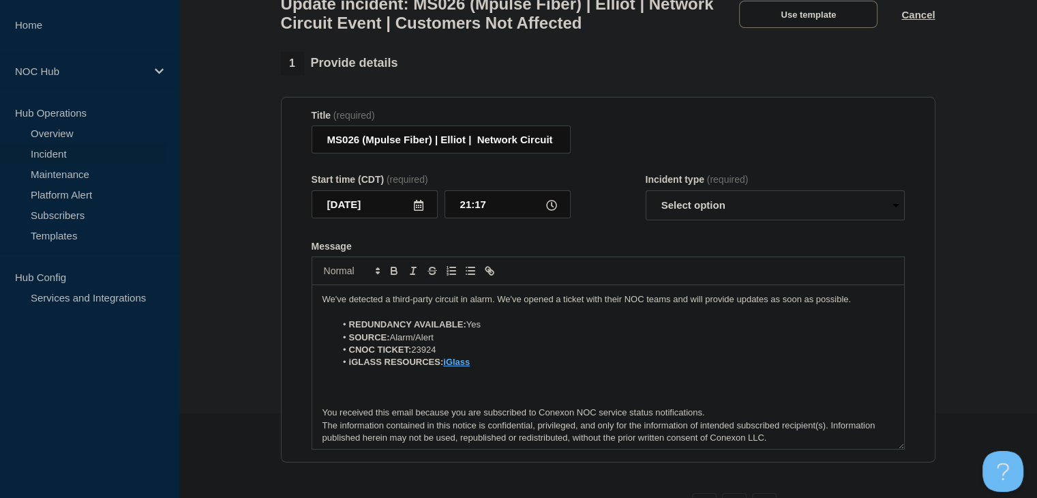
scroll to position [104, 0]
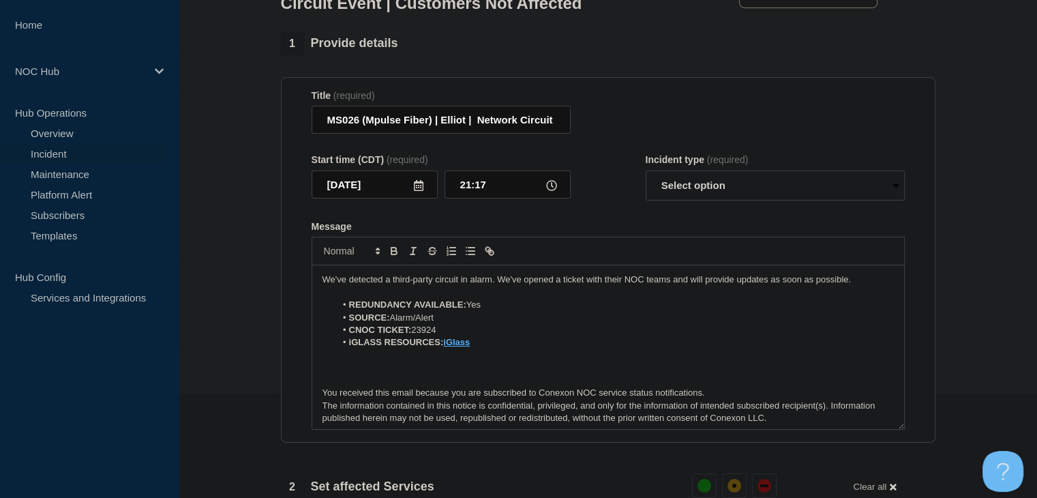
click at [371, 265] on div at bounding box center [607, 251] width 593 height 29
click at [367, 281] on p "We've detected a third-party circuit in alarm. We've opened a ticket with their…" at bounding box center [607, 279] width 571 height 12
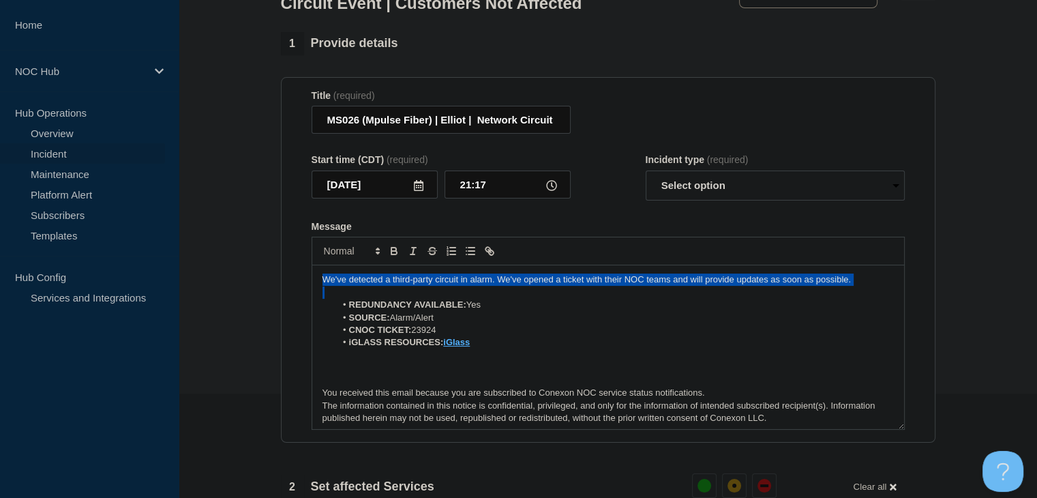
click at [367, 281] on p "We've detected a third-party circuit in alarm. We've opened a ticket with their…" at bounding box center [607, 279] width 571 height 12
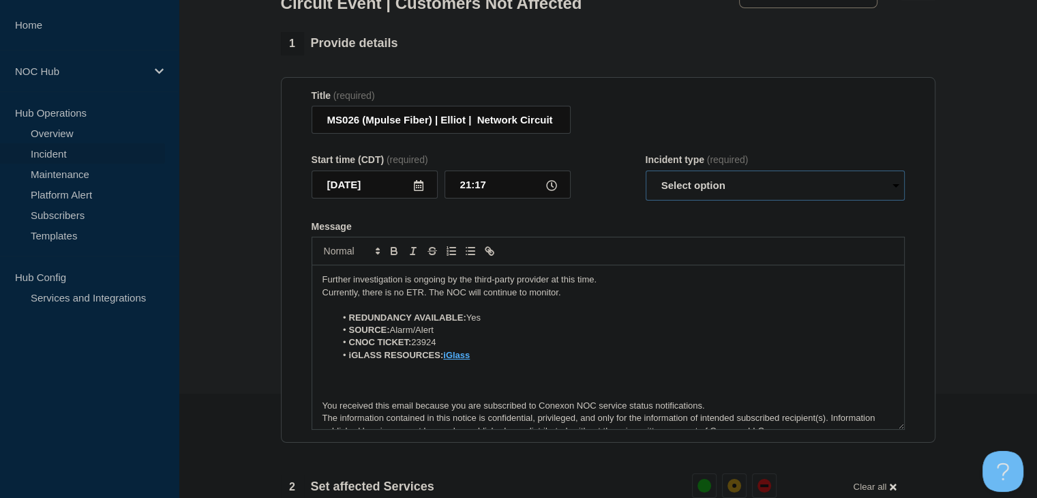
click at [670, 197] on select "Select option Investigating Identified Monitoring Resolved" at bounding box center [774, 185] width 259 height 30
select select "investigating"
click at [645, 178] on select "Select option Investigating Identified Monitoring Resolved" at bounding box center [774, 185] width 259 height 30
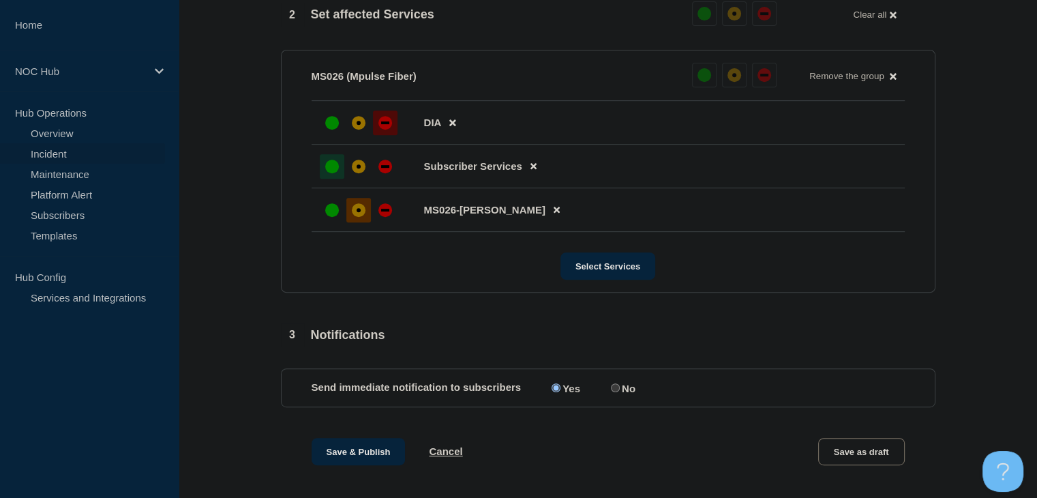
scroll to position [650, 0]
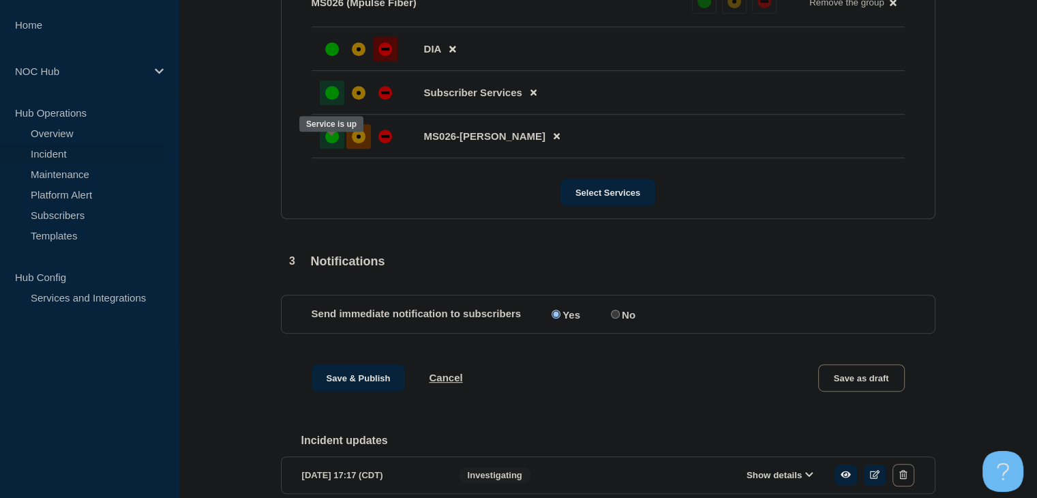
click at [331, 143] on div "up" at bounding box center [332, 137] width 14 height 14
click at [357, 388] on button "Save & Publish" at bounding box center [358, 377] width 94 height 27
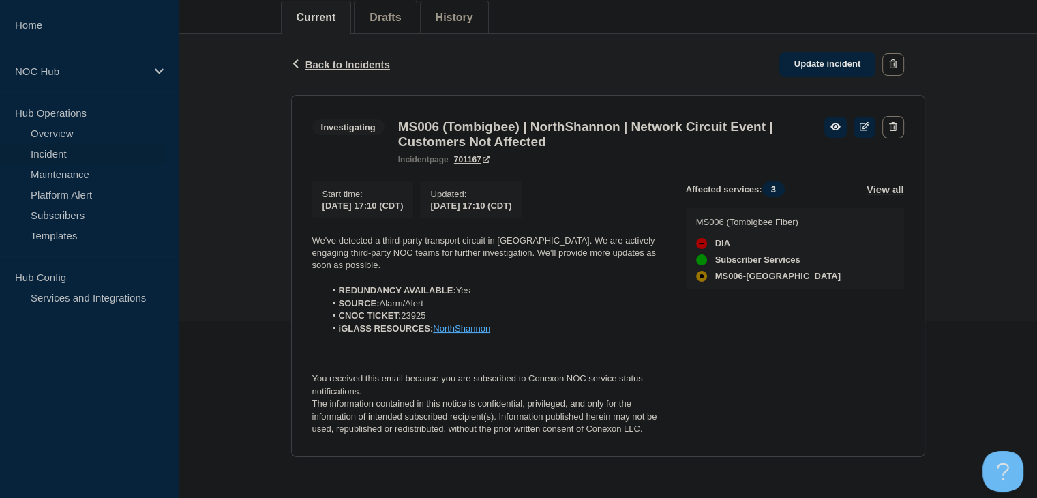
scroll to position [185, 0]
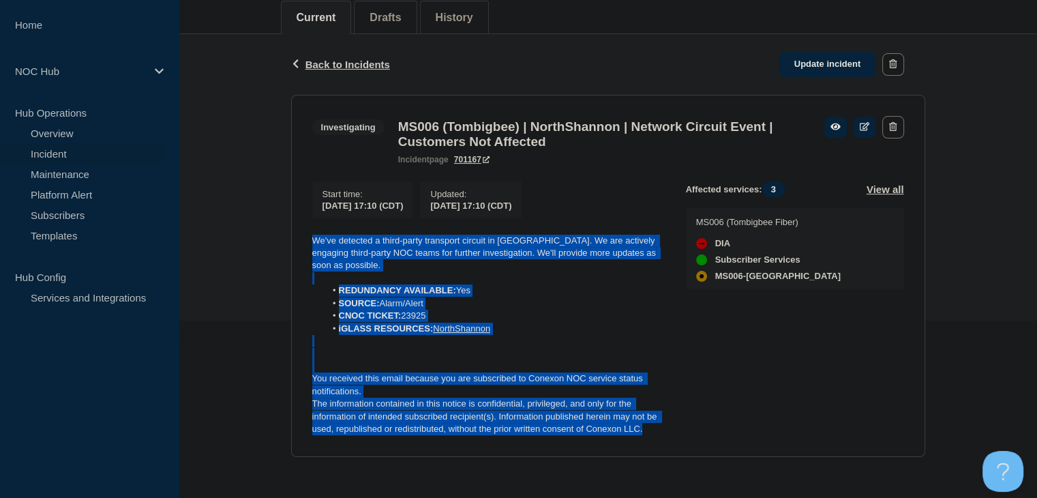
drag, startPoint x: 667, startPoint y: 436, endPoint x: 263, endPoint y: 234, distance: 451.1
click at [263, 234] on div "Back Back to Incidents Update incident Investigating MS006 (Tombigbee) | NorthS…" at bounding box center [608, 255] width 858 height 443
copy div "We've detected a third-party transport circuit in [GEOGRAPHIC_DATA]. We are act…"
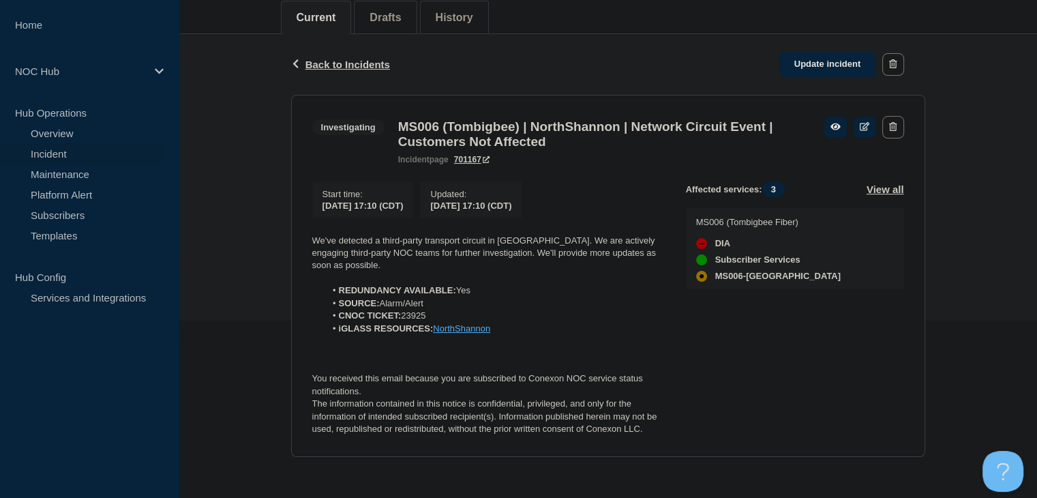
click at [836, 69] on div "Back Back to Incidents Update incident" at bounding box center [608, 64] width 634 height 61
click at [829, 61] on link "Update incident" at bounding box center [827, 64] width 97 height 25
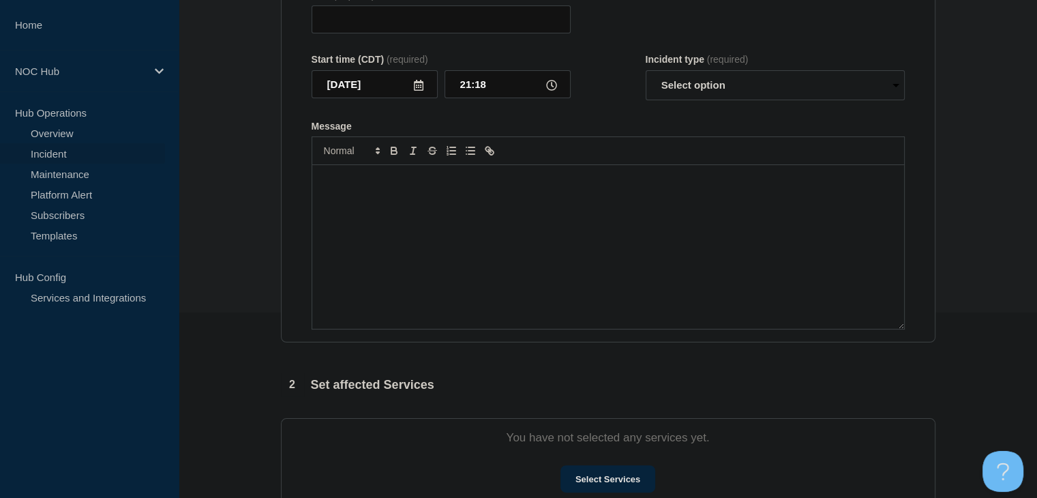
type input "MS006 (Tombigbee) | NorthShannon | Network Circuit Event | Customers Not Affect…"
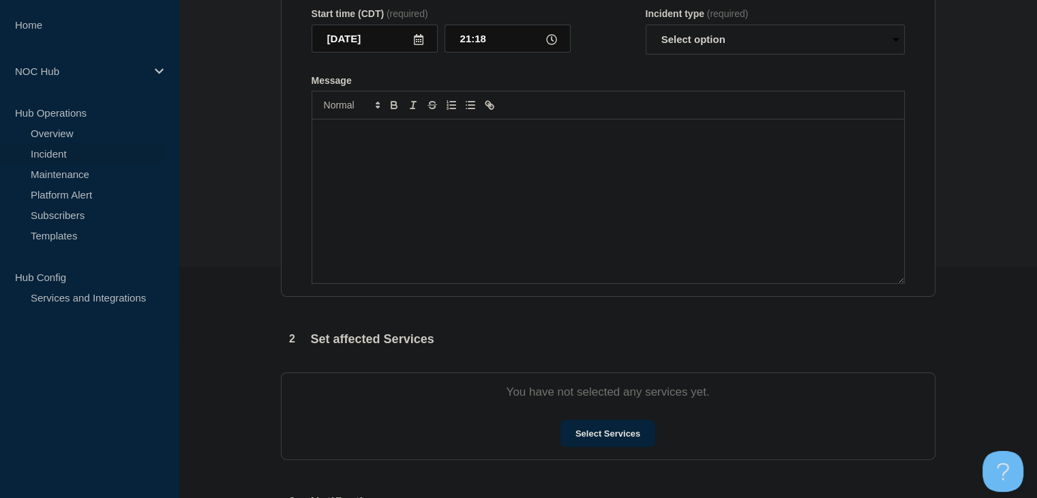
click at [370, 283] on div "Message" at bounding box center [608, 201] width 592 height 164
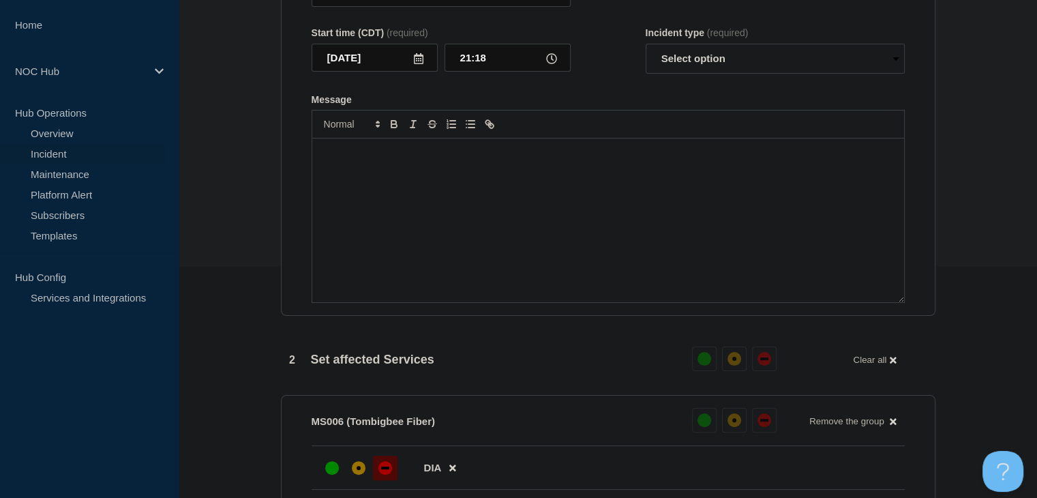
paste div "Message"
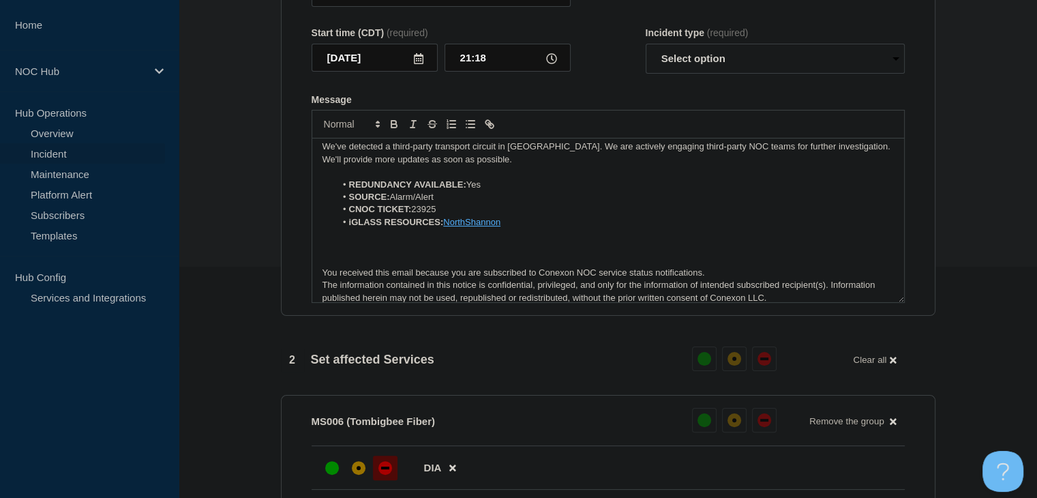
scroll to position [0, 0]
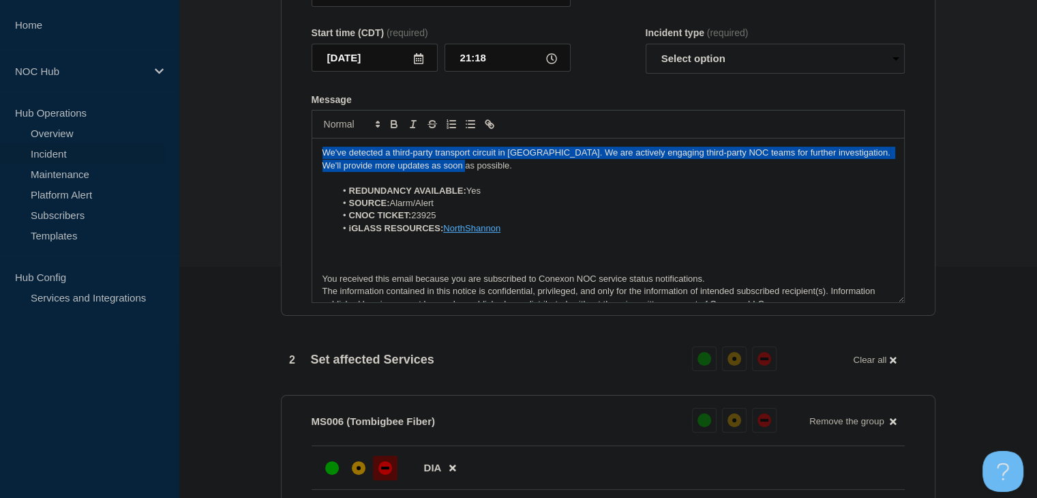
drag, startPoint x: 463, startPoint y: 192, endPoint x: 214, endPoint y: 169, distance: 249.8
click at [214, 169] on section "1 Provide details Title (required) MS006 (Tombigbee) | NorthShannon | Network C…" at bounding box center [608, 430] width 858 height 1050
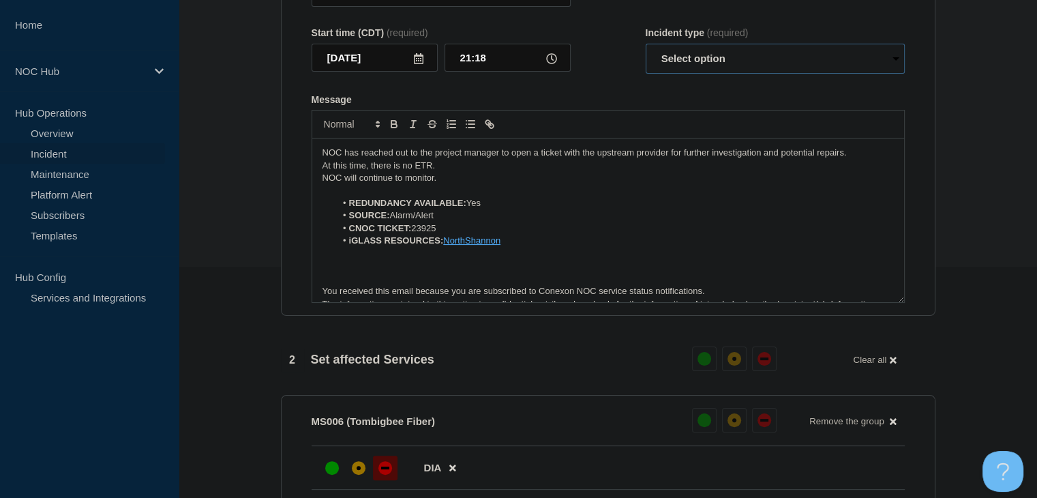
click at [667, 74] on select "Select option Investigating Identified Monitoring Resolved" at bounding box center [774, 59] width 259 height 30
select select "investigating"
click at [645, 74] on select "Select option Investigating Identified Monitoring Resolved" at bounding box center [774, 59] width 259 height 30
click at [615, 105] on div "Message" at bounding box center [607, 99] width 593 height 11
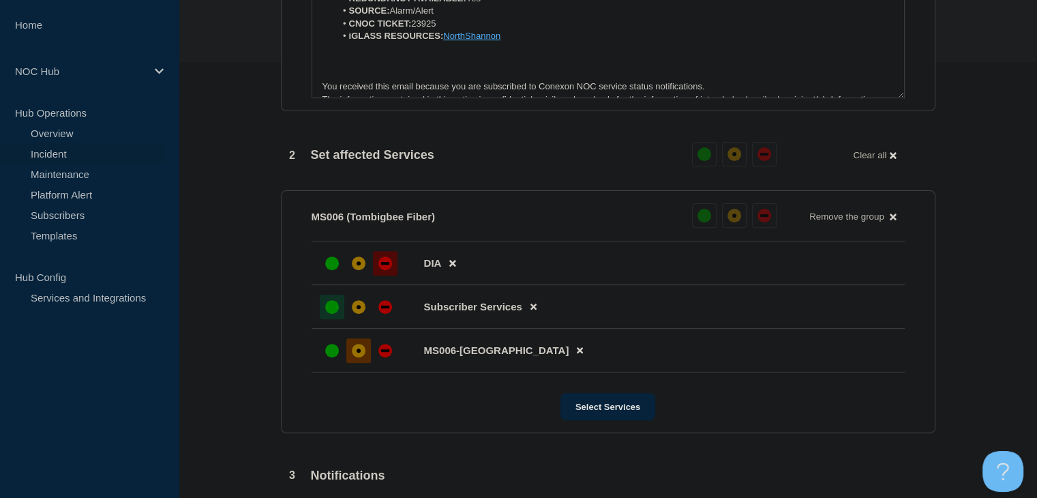
scroll to position [640, 0]
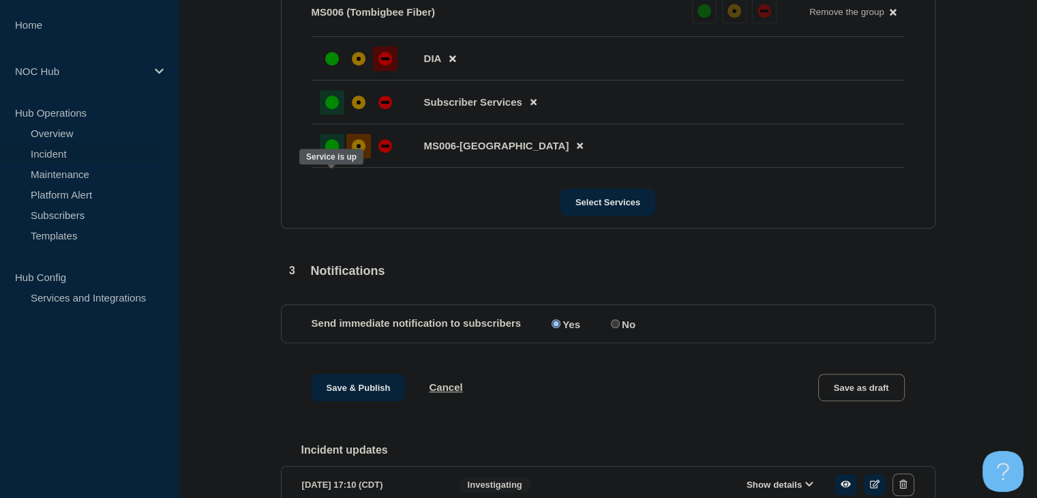
click at [329, 158] on div at bounding box center [332, 146] width 25 height 25
click at [352, 401] on button "Save & Publish" at bounding box center [358, 387] width 94 height 27
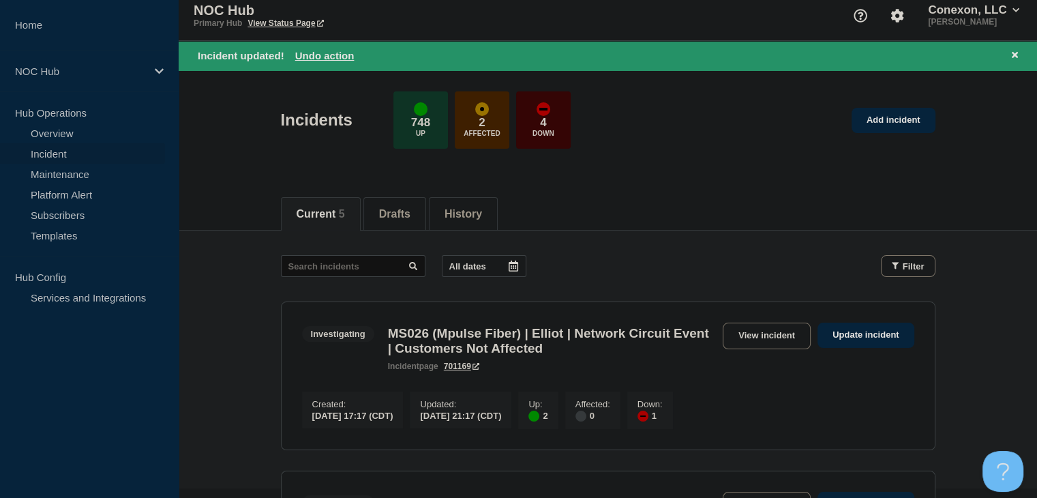
scroll to position [136, 0]
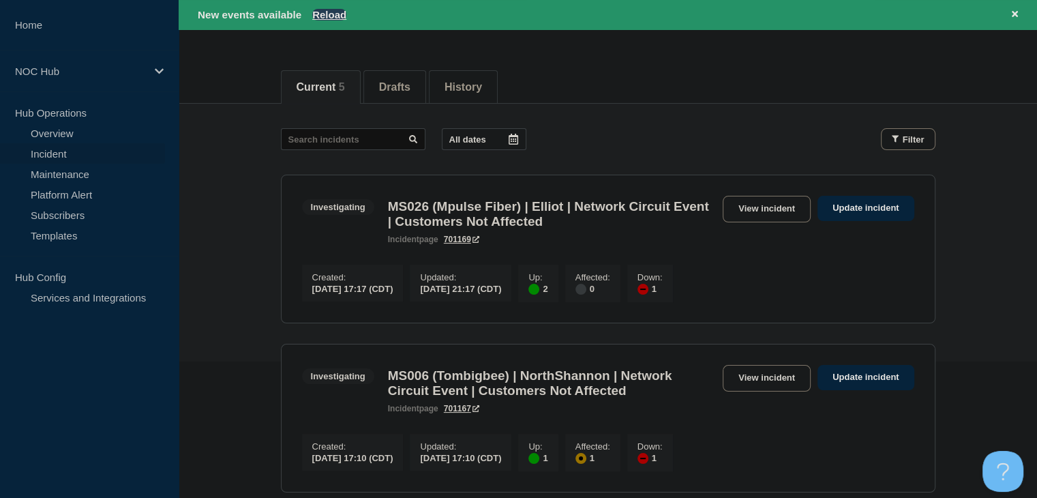
click at [333, 14] on button "Reload" at bounding box center [329, 15] width 34 height 12
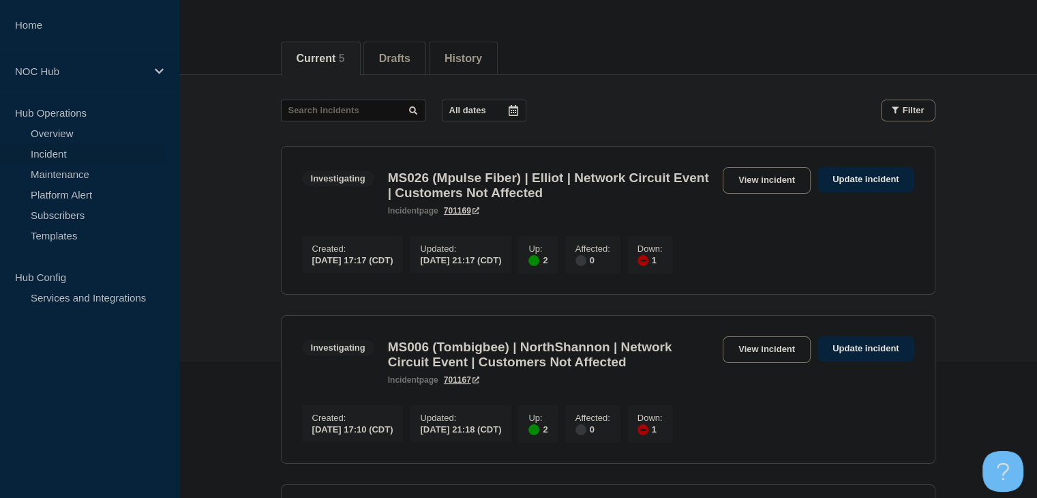
scroll to position [107, 0]
